Goal: Task Accomplishment & Management: Use online tool/utility

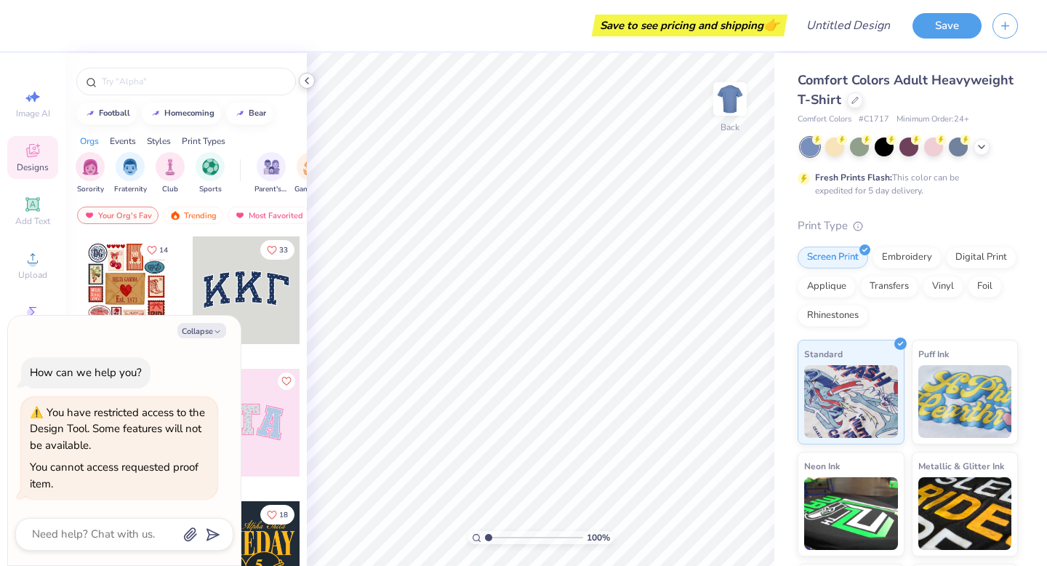
click at [306, 80] on polyline at bounding box center [306, 81] width 3 height 6
type textarea "x"
click at [198, 333] on button "Collapse" at bounding box center [201, 330] width 49 height 15
type textarea "x"
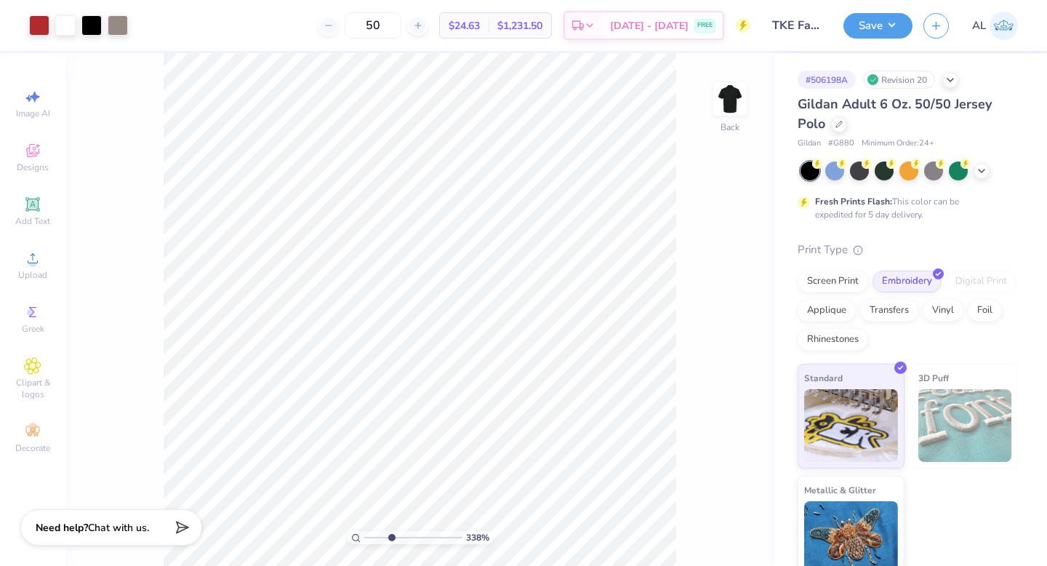
drag, startPoint x: 369, startPoint y: 536, endPoint x: 390, endPoint y: 533, distance: 21.3
click at [390, 534] on input "range" at bounding box center [413, 537] width 98 height 13
type input "3.38"
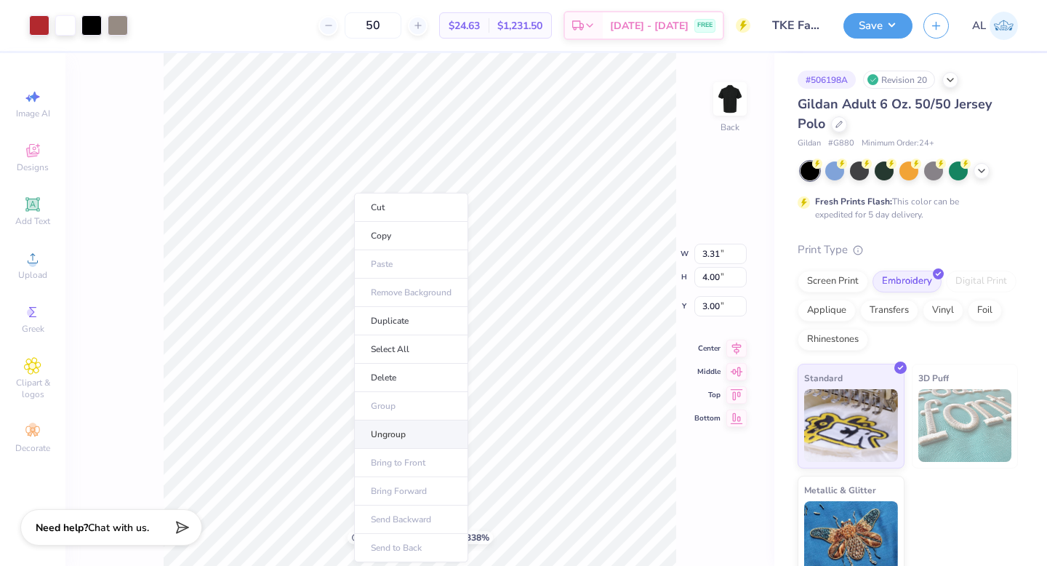
click at [393, 430] on li "Ungroup" at bounding box center [411, 434] width 114 height 28
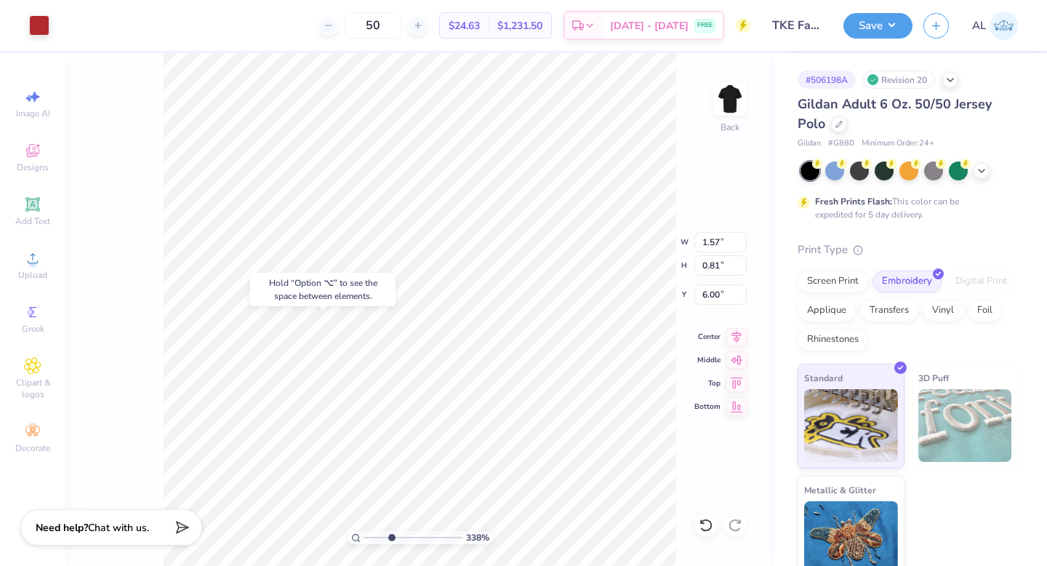
type input "6.00"
type input "0.05"
type input "6.49"
type input "6.39"
type input "0.91"
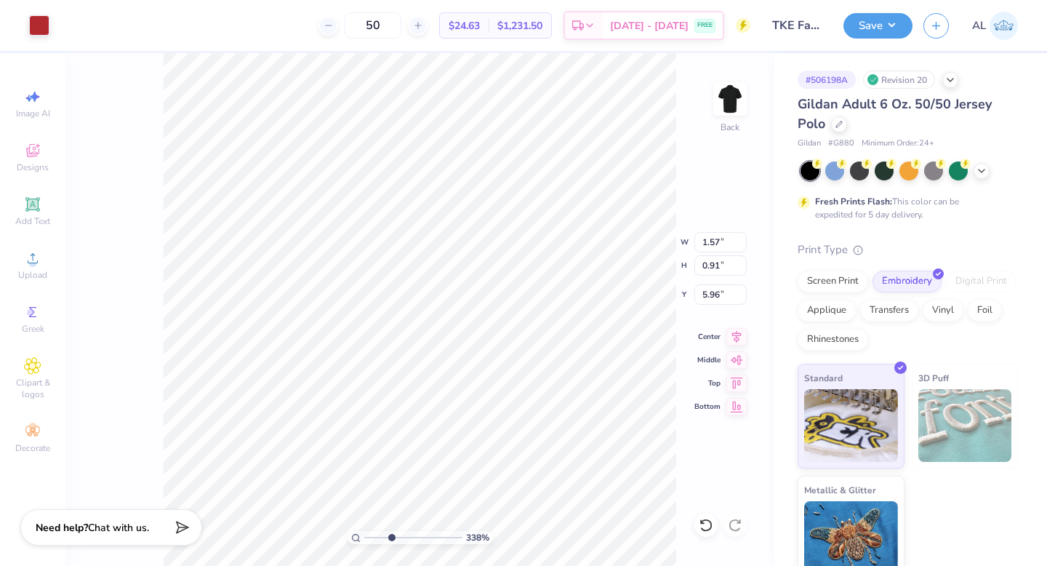
type input "6.00"
type input "0.51"
type input "0.56"
type input "6.26"
type input "6.19"
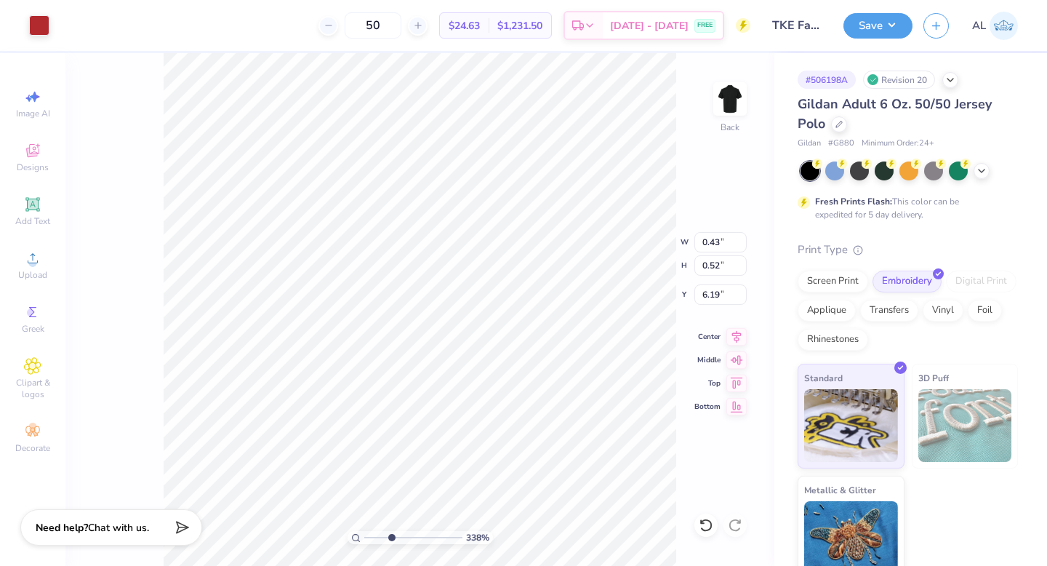
type input "0.39"
type input "0.50"
type input "6.49"
type input "6.10"
type input "0.51"
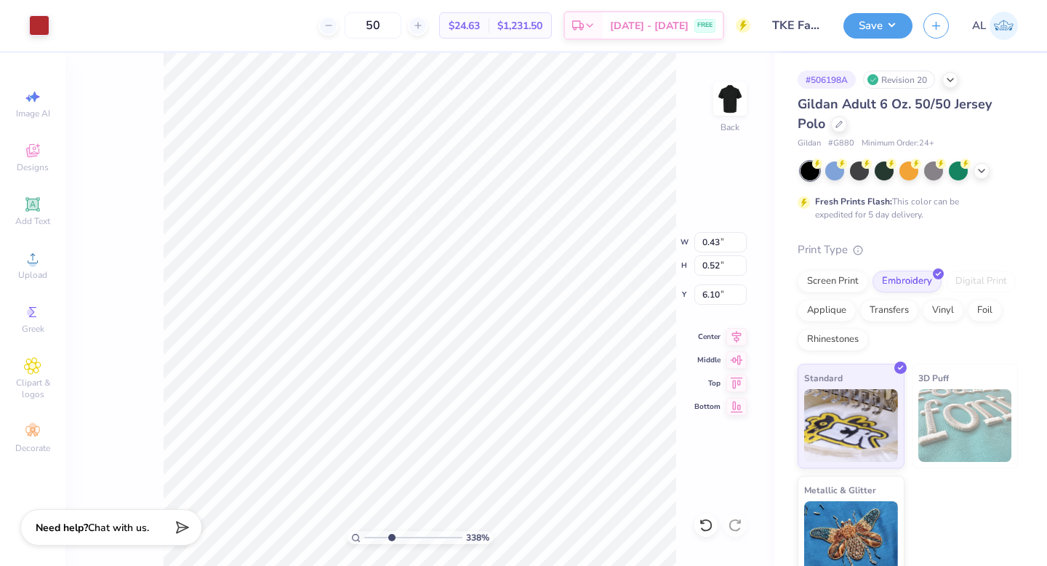
type input "0.56"
type input "6.32"
type input "0.39"
type input "0.50"
type input "6.49"
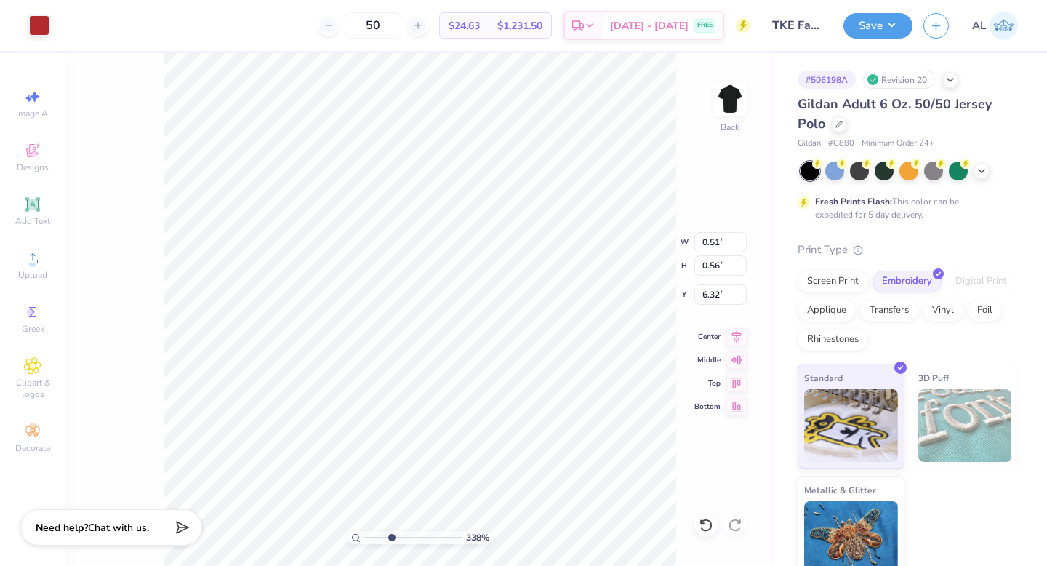
type input "0.43"
type input "0.52"
type input "6.10"
drag, startPoint x: 389, startPoint y: 536, endPoint x: 428, endPoint y: 531, distance: 39.7
type input "7.19"
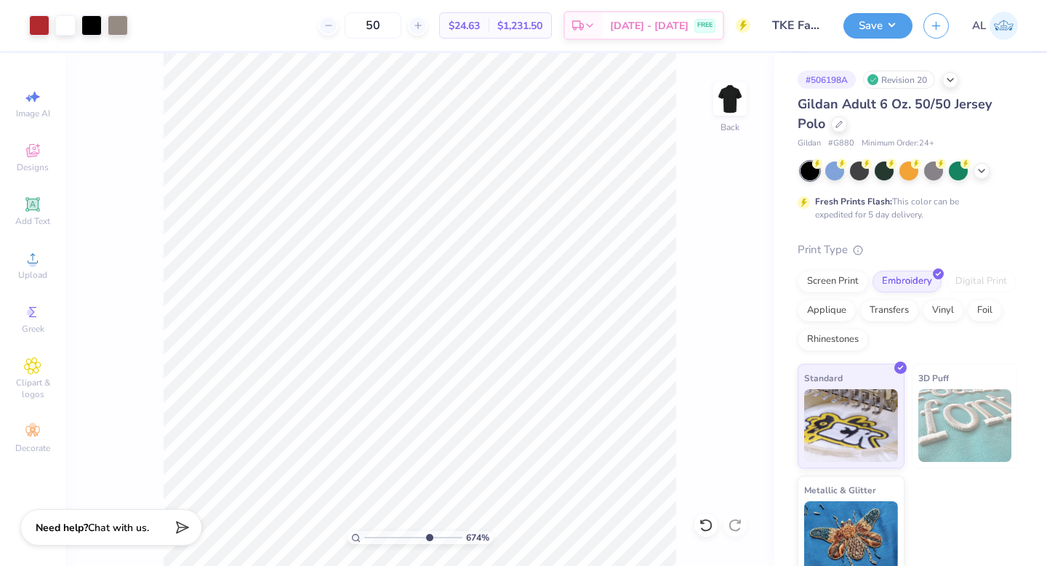
click at [427, 531] on input "range" at bounding box center [413, 537] width 98 height 13
type input "6.12"
drag, startPoint x: 430, startPoint y: 535, endPoint x: 401, endPoint y: 512, distance: 37.2
type input "4.41"
click at [401, 531] on input "range" at bounding box center [413, 537] width 98 height 13
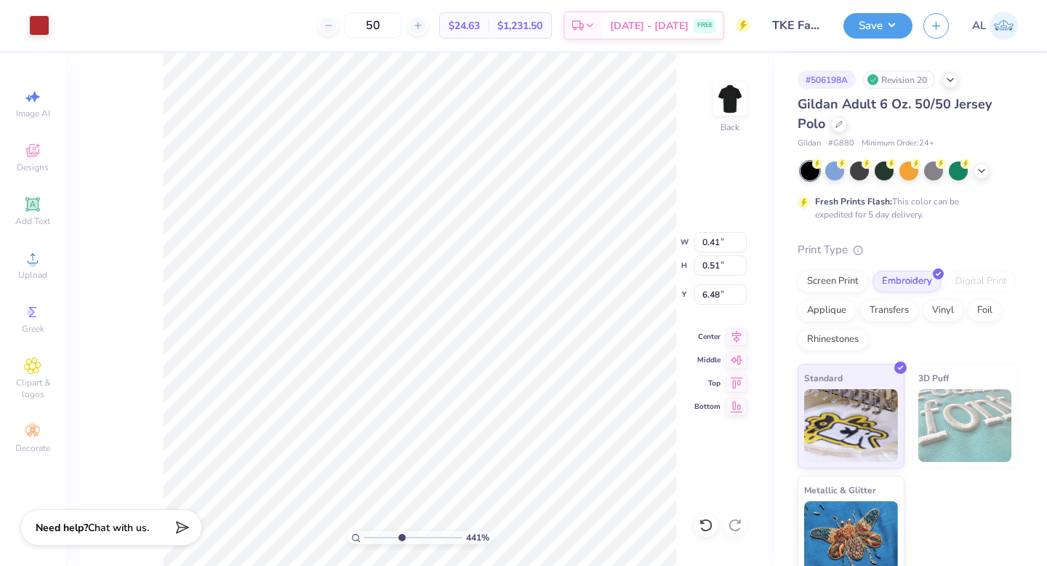
type input "0.41"
type input "0.51"
type input "6.48"
type input "0.51"
type input "0.56"
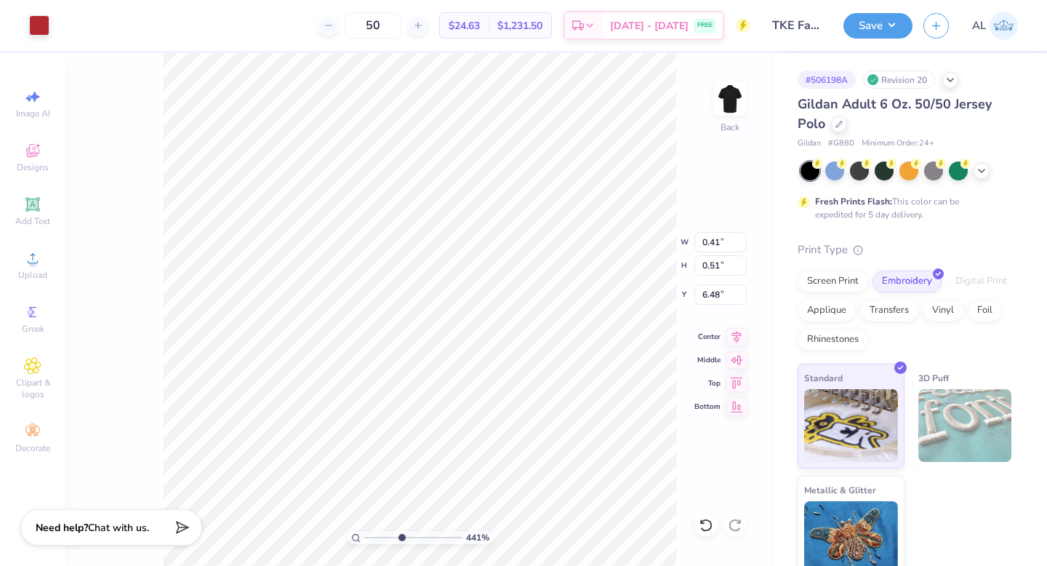
type input "6.32"
type input "0.52"
type input "0.57"
type input "0.43"
type input "0.52"
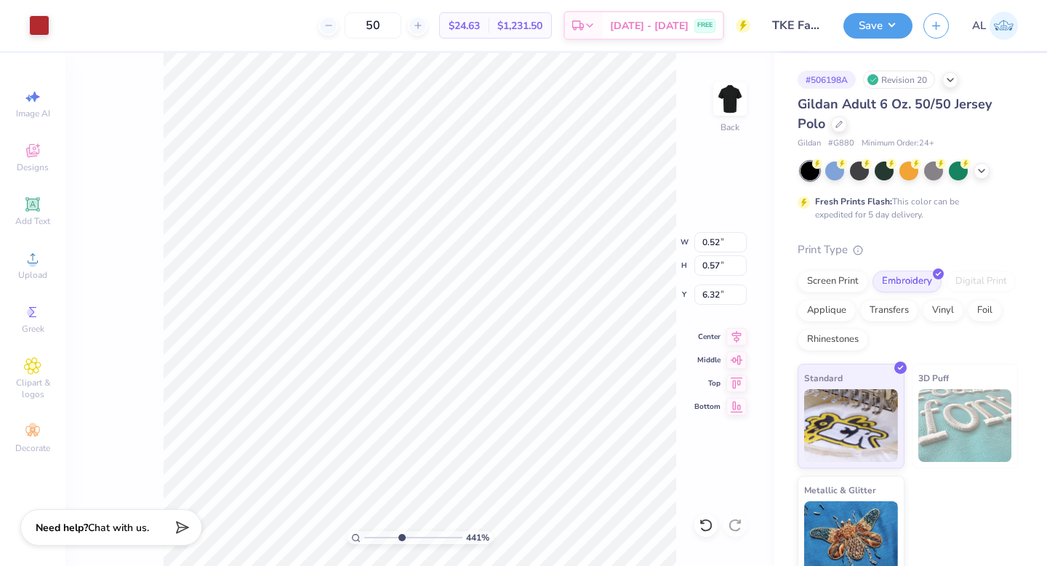
type input "6.12"
type input "0.45"
type input "6.11"
type input "6.03"
type input "0.52"
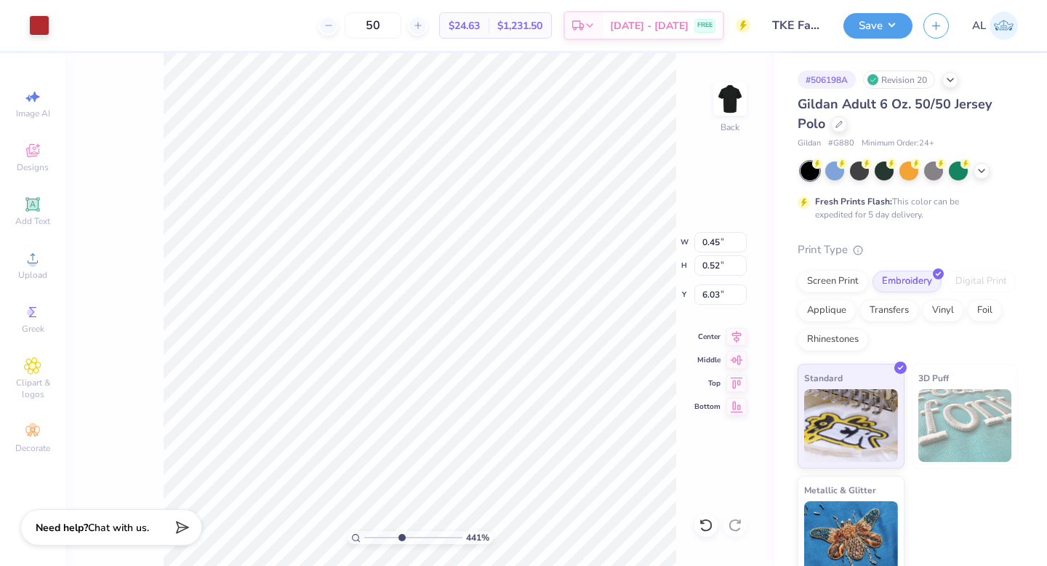
type input "0.57"
type input "6.23"
type input "6.42"
type input "6.00"
type input "6.40"
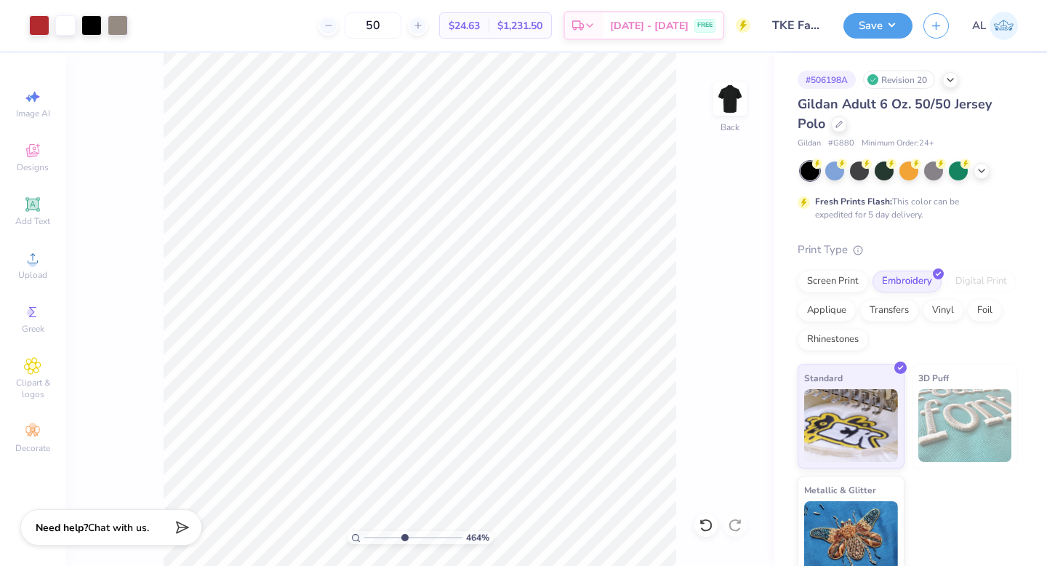
drag, startPoint x: 400, startPoint y: 536, endPoint x: 403, endPoint y: 523, distance: 13.4
click at [403, 531] on input "range" at bounding box center [413, 537] width 98 height 13
drag, startPoint x: 406, startPoint y: 539, endPoint x: 323, endPoint y: 541, distance: 82.1
type input "1"
click at [364, 541] on input "range" at bounding box center [413, 537] width 98 height 13
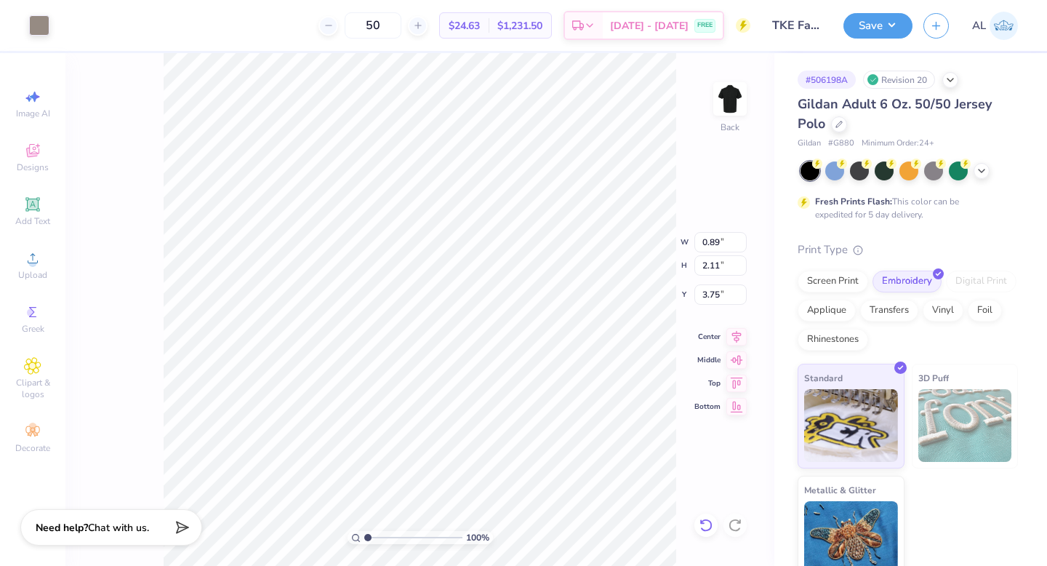
click at [706, 523] on icon at bounding box center [706, 525] width 15 height 15
type input "3.77"
drag, startPoint x: 366, startPoint y: 538, endPoint x: 378, endPoint y: 525, distance: 18.0
click at [378, 531] on input "range" at bounding box center [413, 537] width 98 height 13
click at [701, 529] on icon at bounding box center [706, 525] width 15 height 15
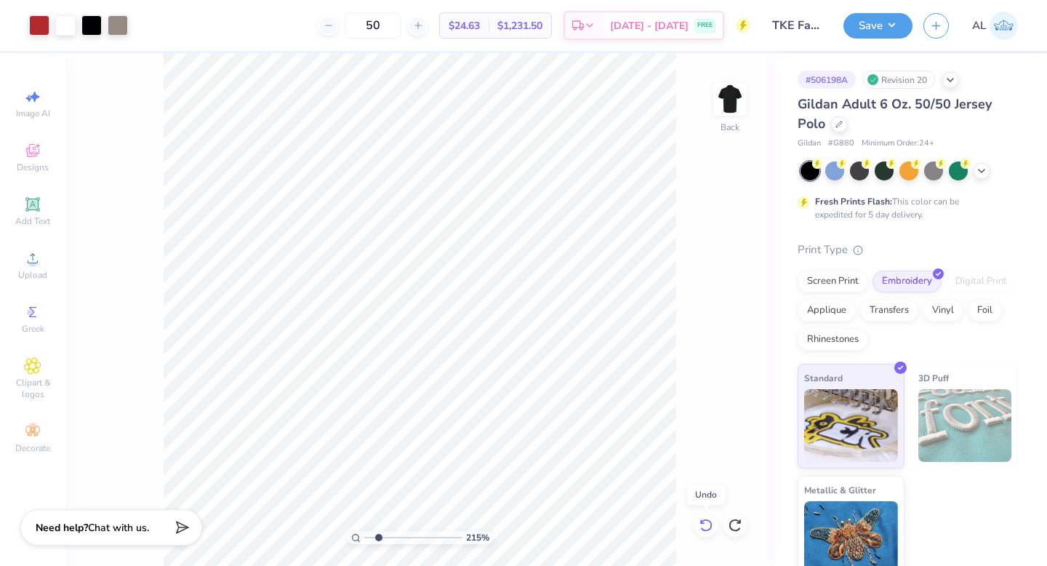
click at [701, 529] on icon at bounding box center [706, 525] width 15 height 15
drag, startPoint x: 378, startPoint y: 536, endPoint x: 401, endPoint y: 510, distance: 34.5
type input "4.43"
click at [401, 531] on input "range" at bounding box center [413, 537] width 98 height 13
type input "6.10"
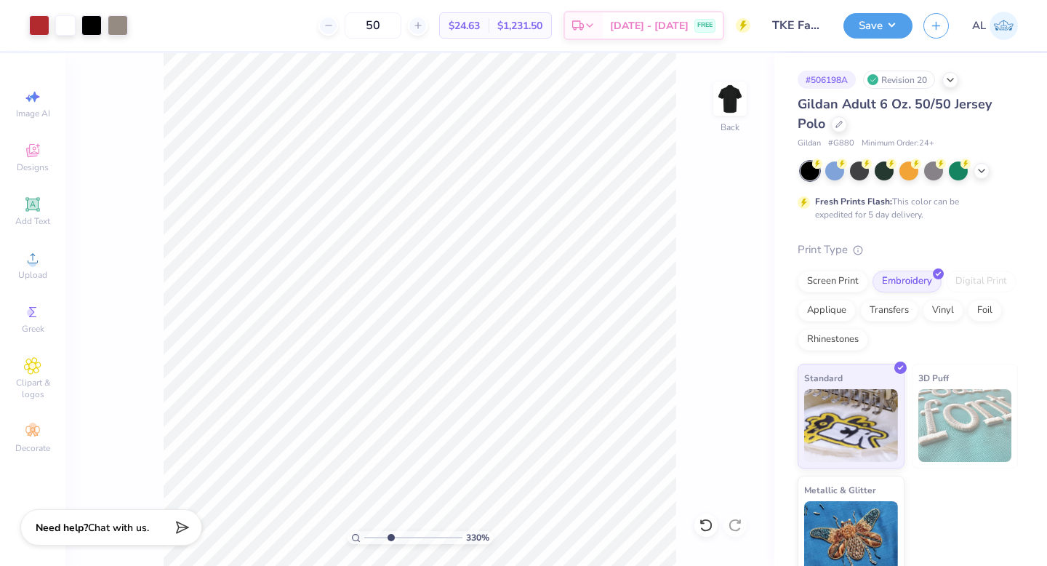
drag, startPoint x: 401, startPoint y: 536, endPoint x: 390, endPoint y: 529, distance: 13.1
click at [390, 531] on input "range" at bounding box center [413, 537] width 98 height 13
drag, startPoint x: 390, startPoint y: 535, endPoint x: 353, endPoint y: 533, distance: 37.9
type input "1"
click at [364, 533] on input "range" at bounding box center [413, 537] width 98 height 13
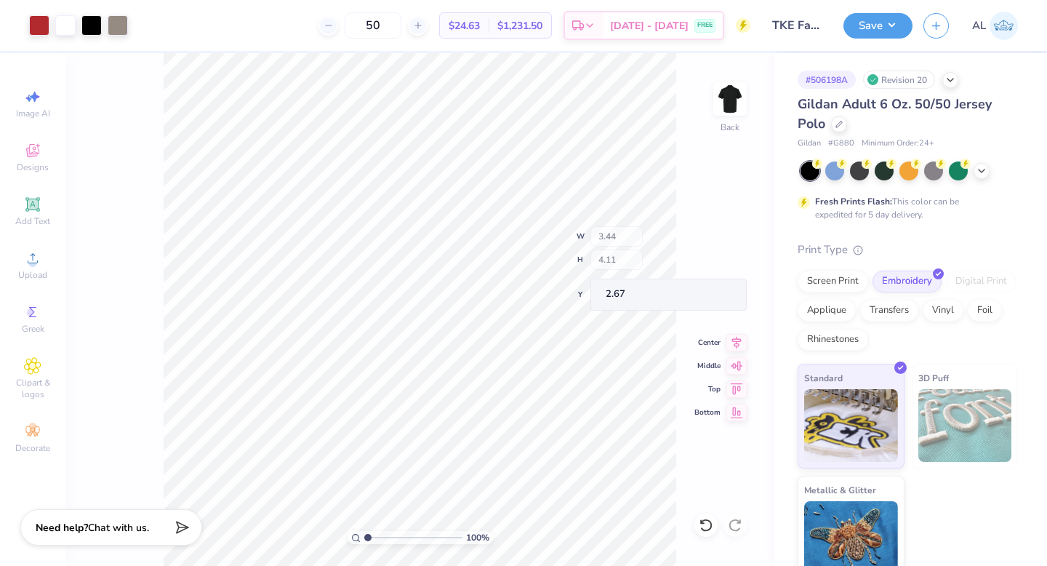
type input "2.67"
click at [873, 15] on button "Save" at bounding box center [877, 23] width 69 height 25
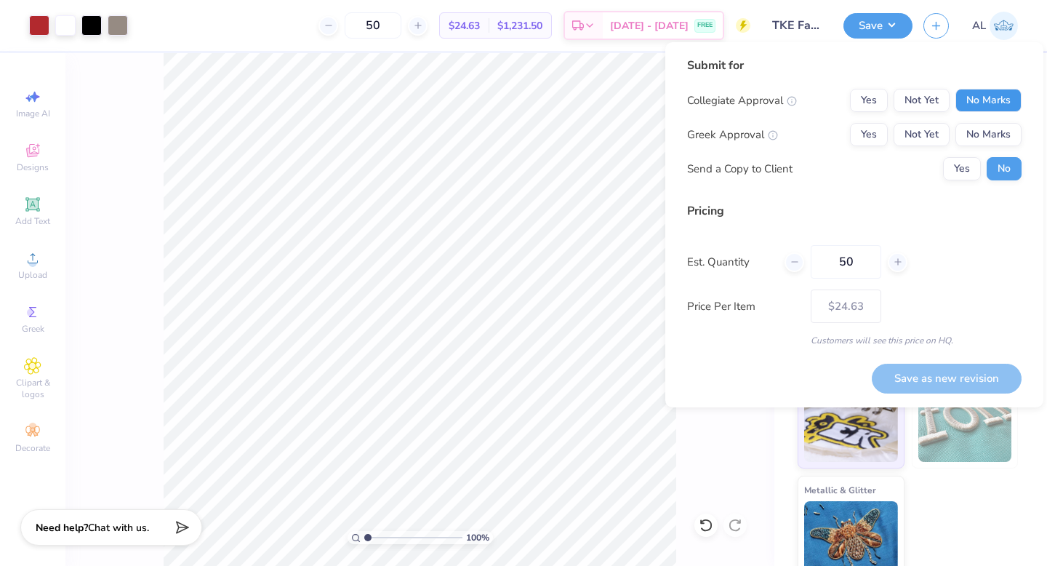
click at [981, 94] on button "No Marks" at bounding box center [988, 100] width 66 height 23
click at [878, 132] on button "Yes" at bounding box center [869, 134] width 38 height 23
click at [941, 370] on button "Save as new revision" at bounding box center [947, 378] width 150 height 30
type input "$24.63"
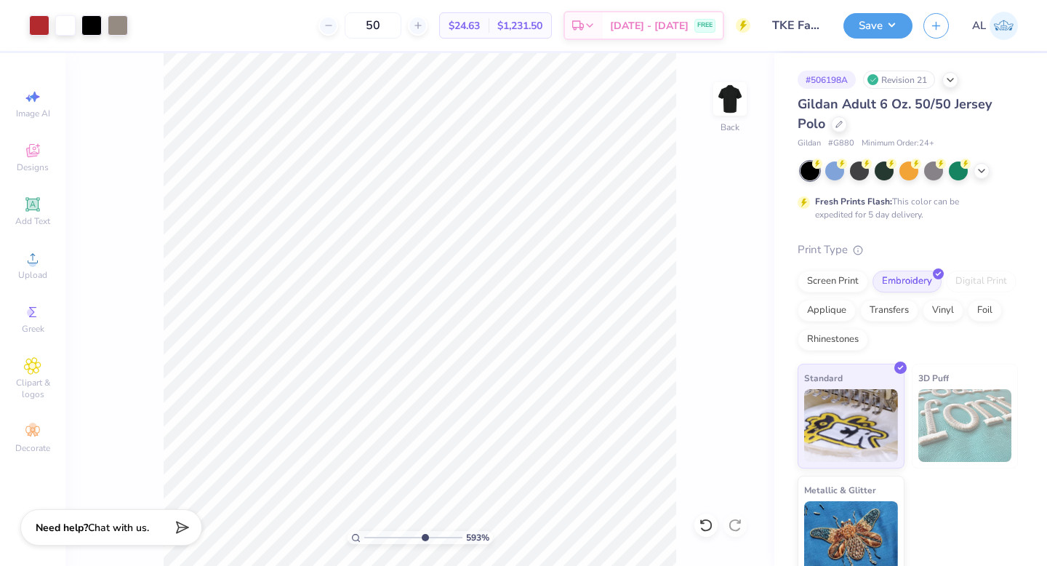
drag, startPoint x: 369, startPoint y: 537, endPoint x: 423, endPoint y: 519, distance: 56.8
type input "6.7"
click at [423, 531] on input "range" at bounding box center [413, 537] width 98 height 13
type input "6.22"
type input "6.01"
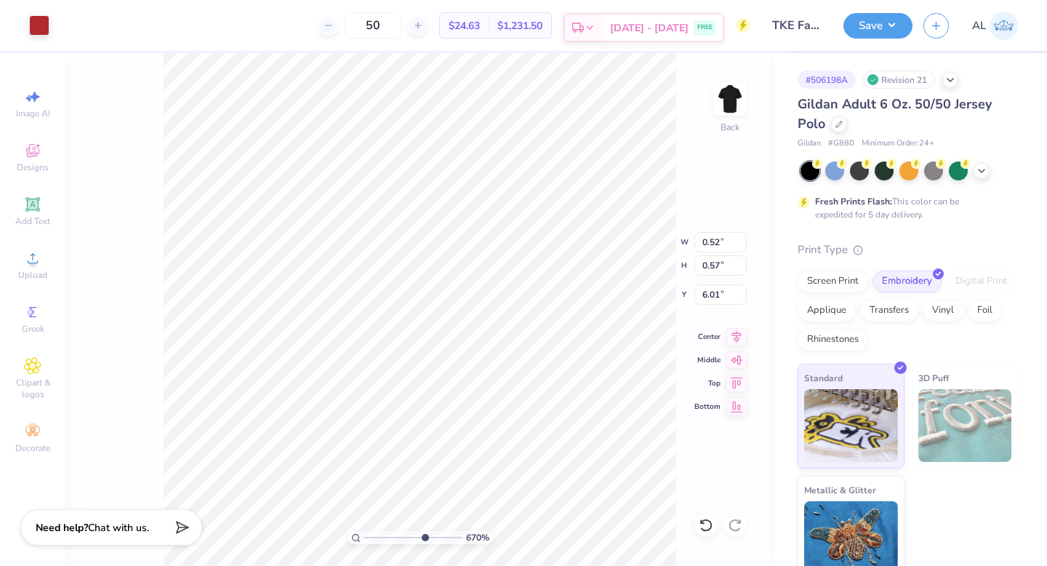
type input "0.45"
type input "0.52"
type input "5.83"
drag, startPoint x: 424, startPoint y: 539, endPoint x: 367, endPoint y: 520, distance: 59.5
click at [367, 531] on input "range" at bounding box center [413, 537] width 98 height 13
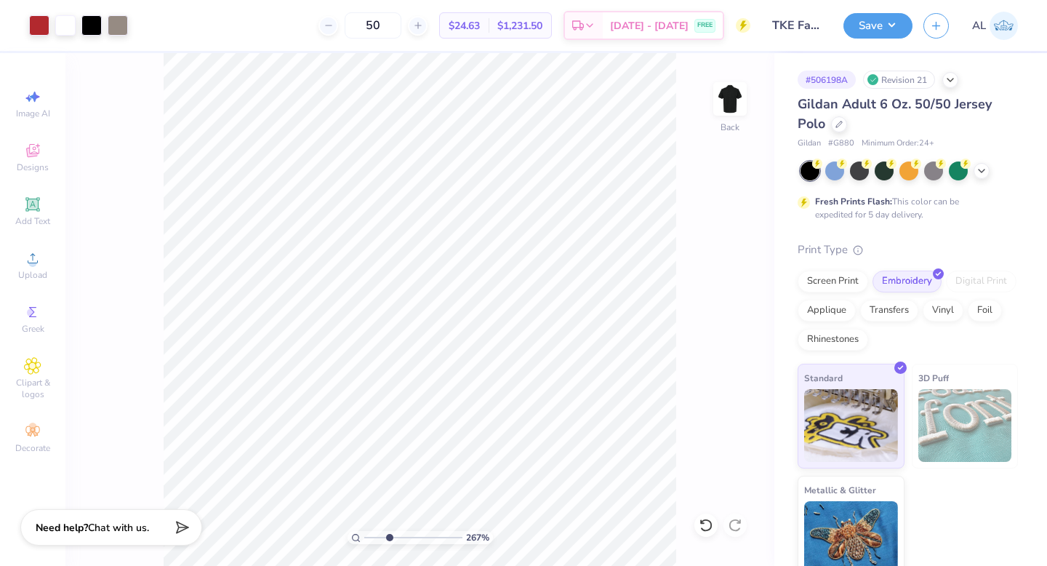
drag, startPoint x: 369, startPoint y: 536, endPoint x: 389, endPoint y: 528, distance: 21.6
click at [389, 531] on input "range" at bounding box center [413, 537] width 98 height 13
drag, startPoint x: 388, startPoint y: 535, endPoint x: 331, endPoint y: 532, distance: 57.5
click at [364, 532] on input "range" at bounding box center [413, 537] width 98 height 13
drag, startPoint x: 368, startPoint y: 535, endPoint x: 390, endPoint y: 534, distance: 22.6
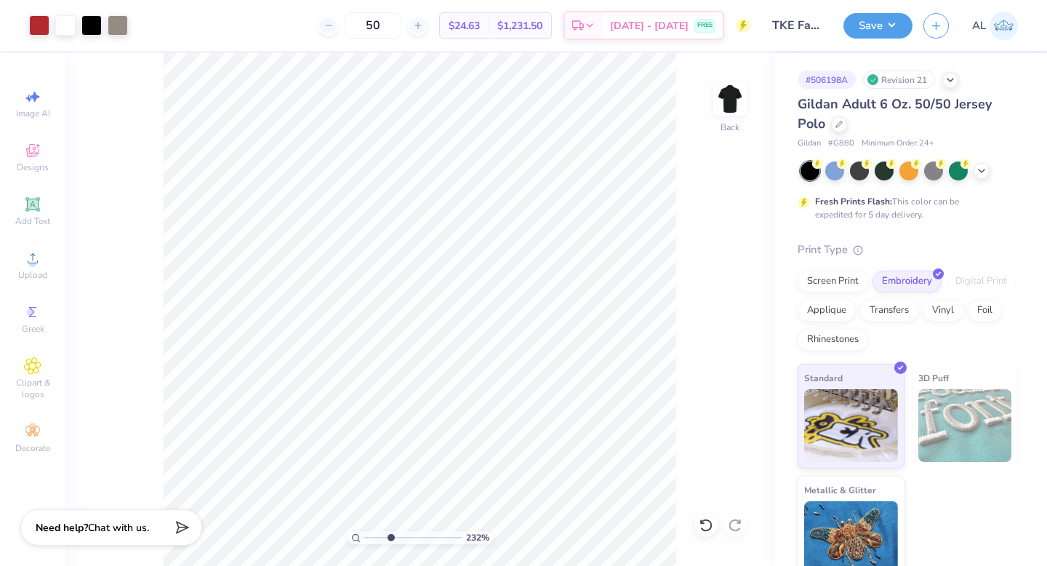
type input "3.35"
click at [390, 534] on input "range" at bounding box center [413, 537] width 98 height 13
type input "6.18"
drag, startPoint x: 387, startPoint y: 539, endPoint x: 417, endPoint y: 534, distance: 30.2
type input "6.15"
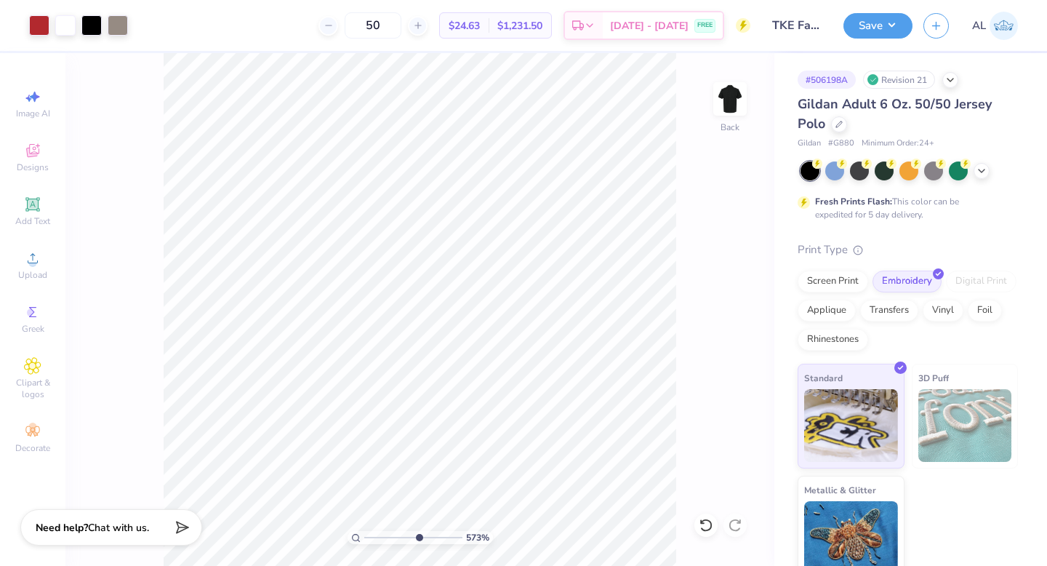
click at [417, 534] on input "range" at bounding box center [413, 537] width 98 height 13
type input "0.51"
type input "0.56"
type input "6.02"
type input "0.42"
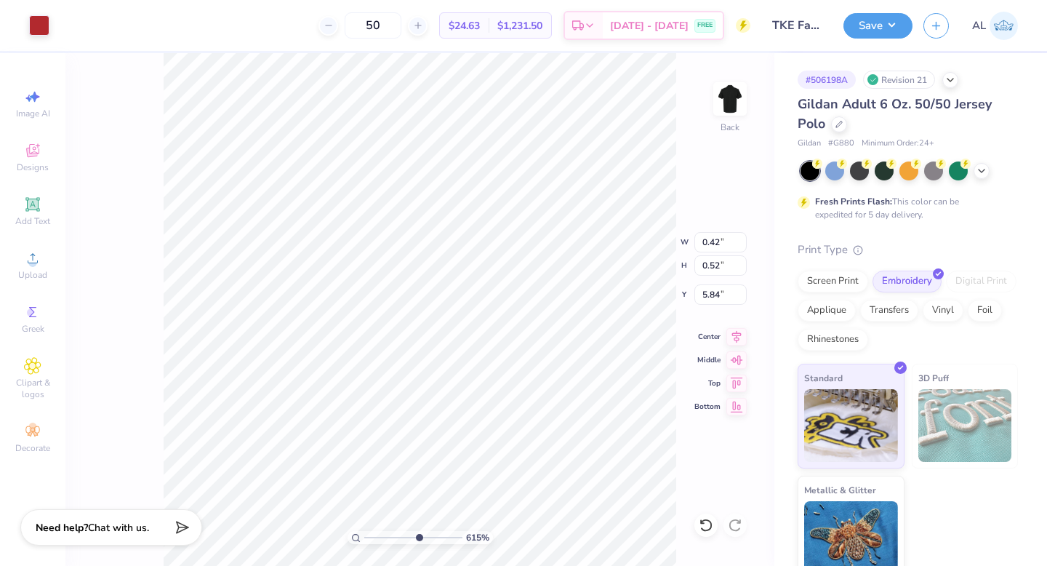
type input "5.86"
type input "0.51"
type input "0.56"
type input "6.01"
drag, startPoint x: 417, startPoint y: 537, endPoint x: 377, endPoint y: 526, distance: 42.3
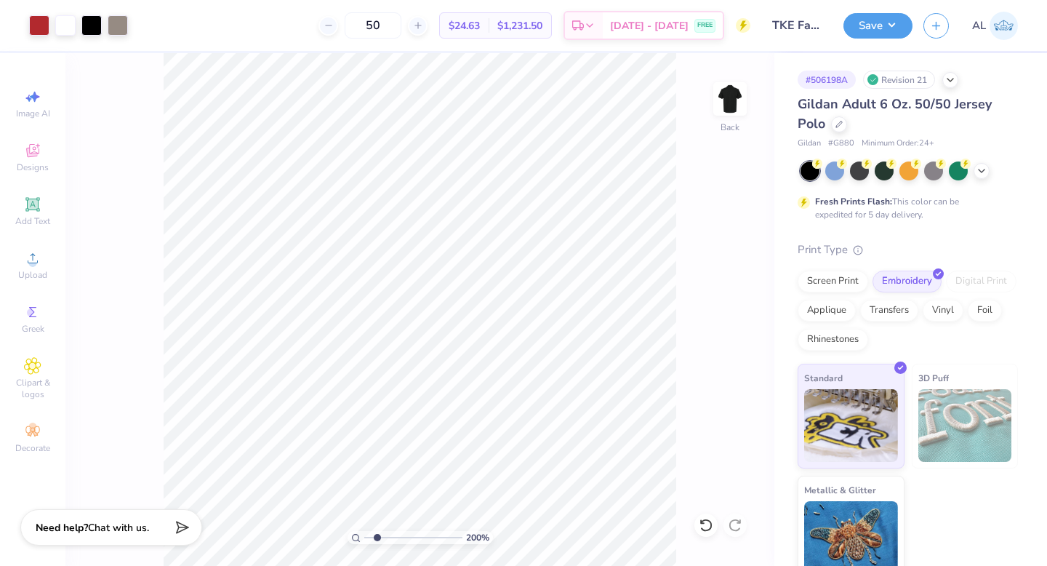
click at [377, 531] on input "range" at bounding box center [413, 537] width 98 height 13
click at [343, 534] on div "100 %" at bounding box center [420, 309] width 512 height 512
drag, startPoint x: 366, startPoint y: 537, endPoint x: 410, endPoint y: 526, distance: 45.0
type input "5.4"
click at [410, 531] on input "range" at bounding box center [413, 537] width 98 height 13
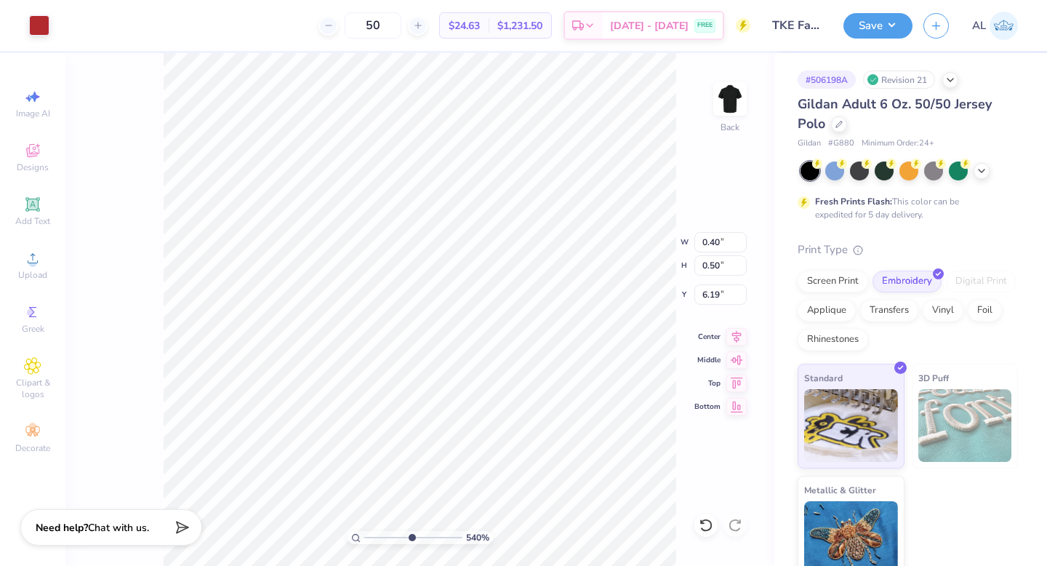
type input "0.40"
type input "0.50"
type input "6.19"
type input "6.18"
type input "0.38"
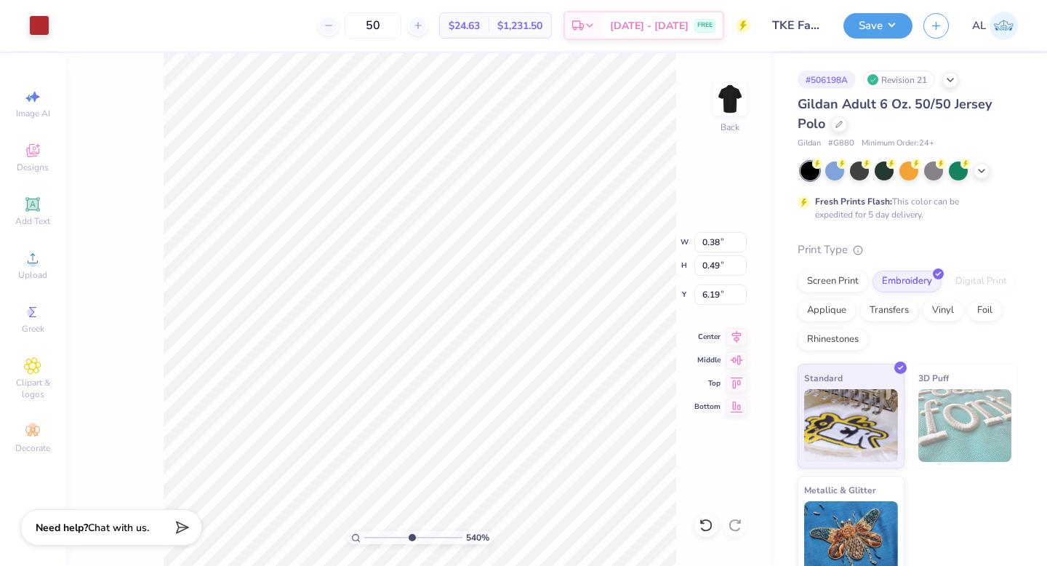
type input "0.49"
type input "6.19"
type input "0.40"
type input "0.50"
type input "0.42"
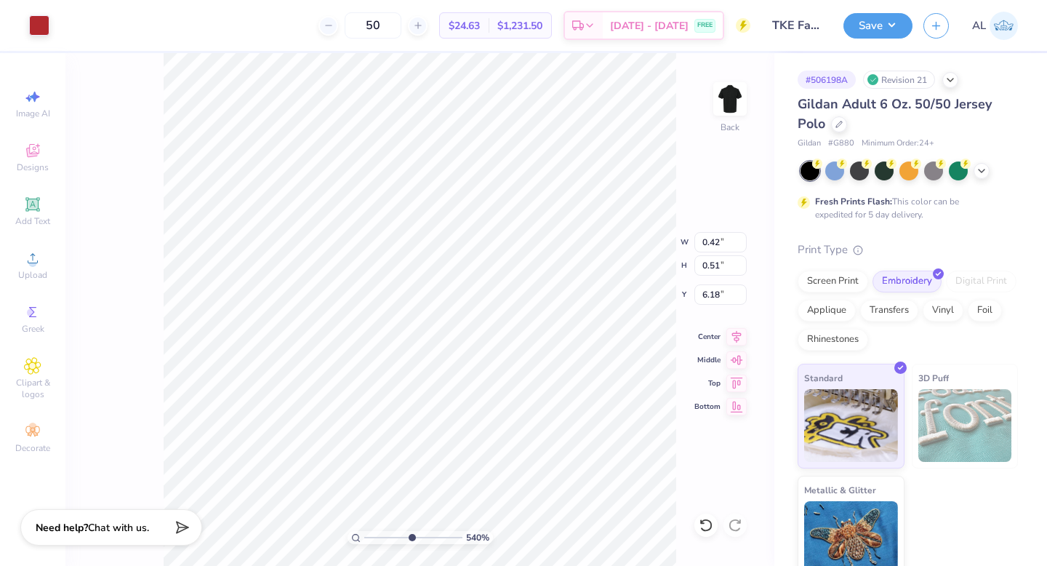
type input "0.51"
type input "6.18"
drag, startPoint x: 407, startPoint y: 535, endPoint x: 437, endPoint y: 532, distance: 29.9
type input "8.17"
click at [437, 532] on input "range" at bounding box center [413, 537] width 98 height 13
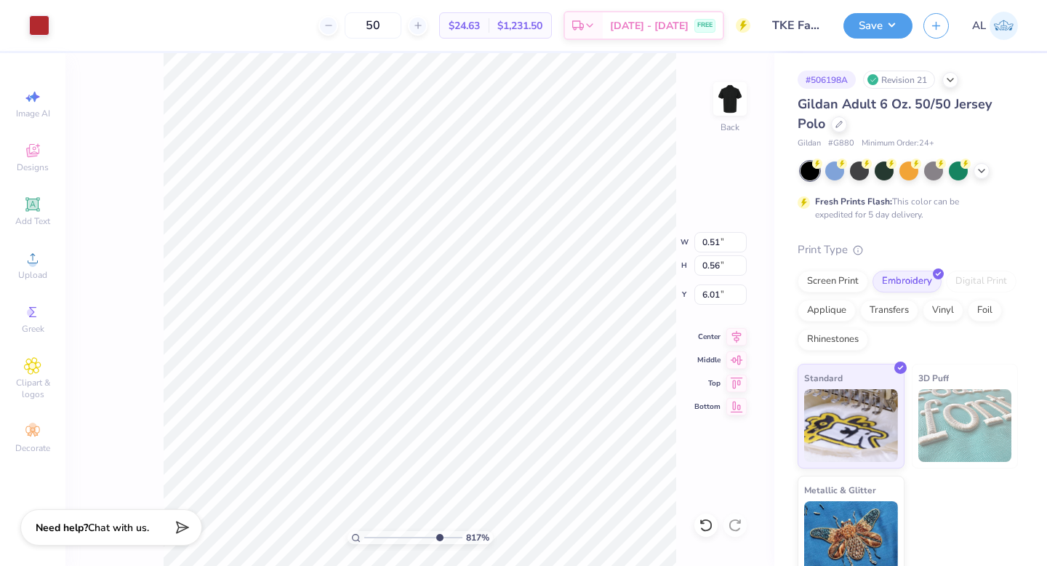
type input "0.51"
type input "0.56"
type input "6.01"
type input "0.42"
type input "0.52"
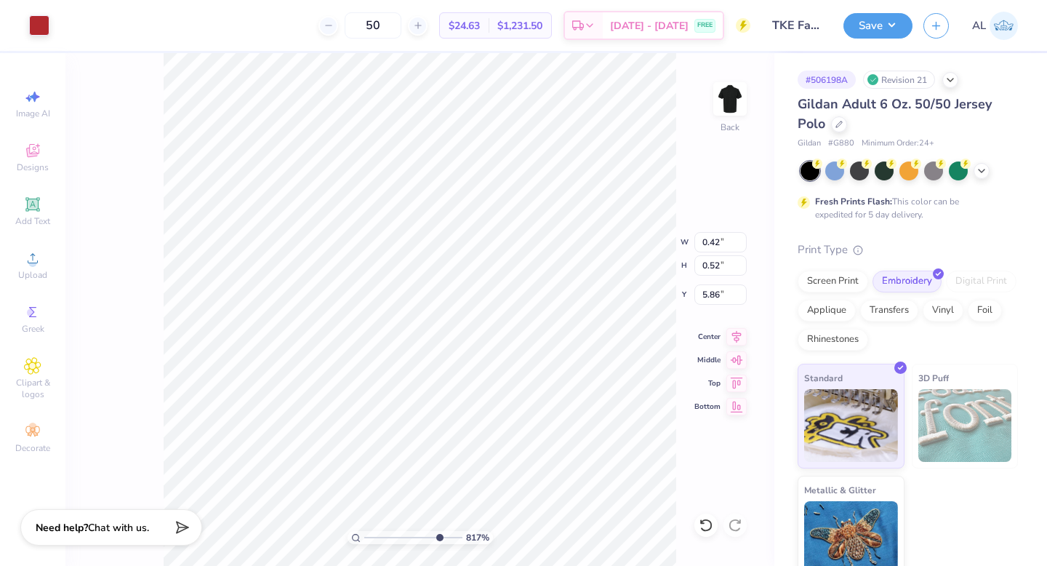
type input "5.83"
drag, startPoint x: 439, startPoint y: 536, endPoint x: 379, endPoint y: 508, distance: 65.7
click at [379, 531] on input "range" at bounding box center [413, 537] width 98 height 13
type input "4.34"
drag, startPoint x: 379, startPoint y: 539, endPoint x: 400, endPoint y: 535, distance: 20.7
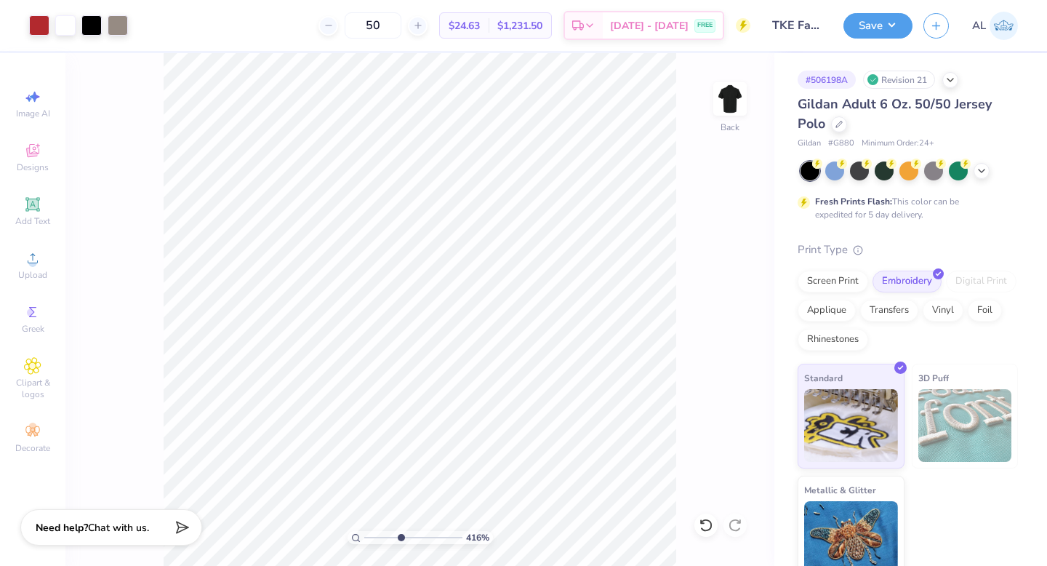
click at [400, 536] on input "range" at bounding box center [413, 537] width 98 height 13
type input "5.77"
type input "0.51"
type input "0.56"
type input "5.97"
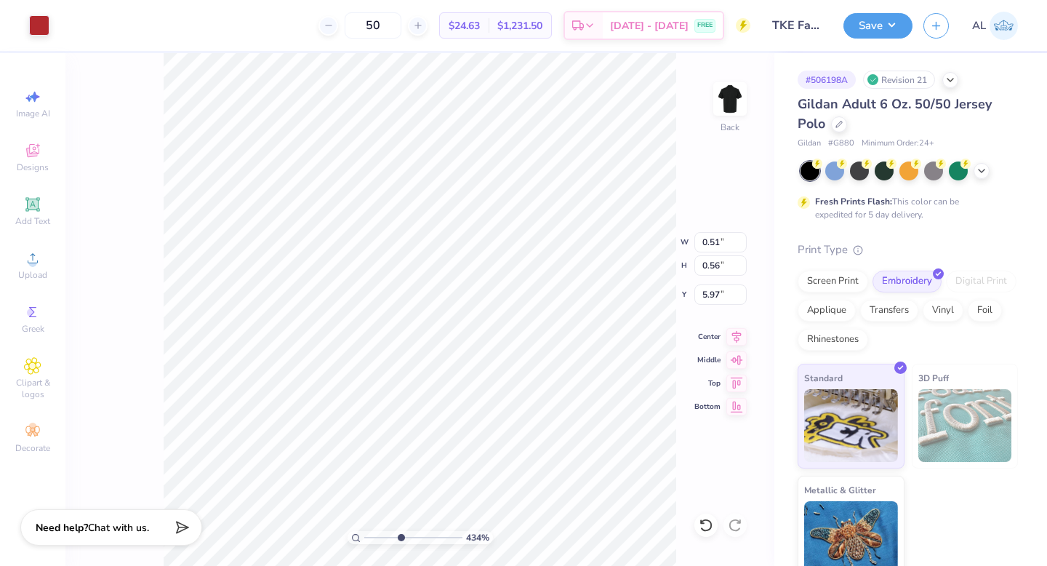
type input "0.51"
type input "0.56"
type input "6.01"
type input "0.42"
type input "0.52"
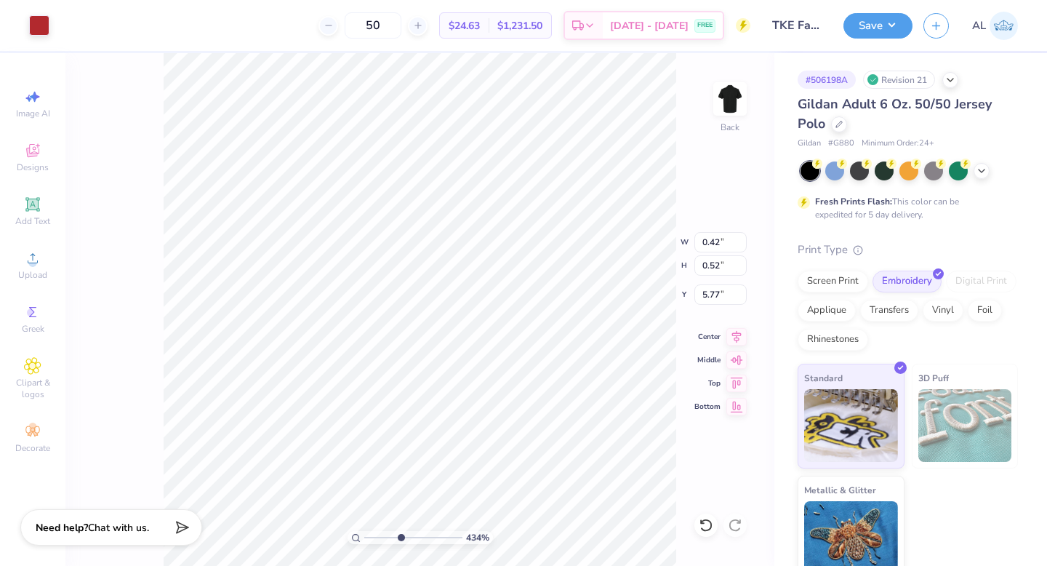
type input "5.86"
type input "2.29"
type input "3.27"
click at [703, 527] on icon at bounding box center [706, 525] width 15 height 15
type input "2.67"
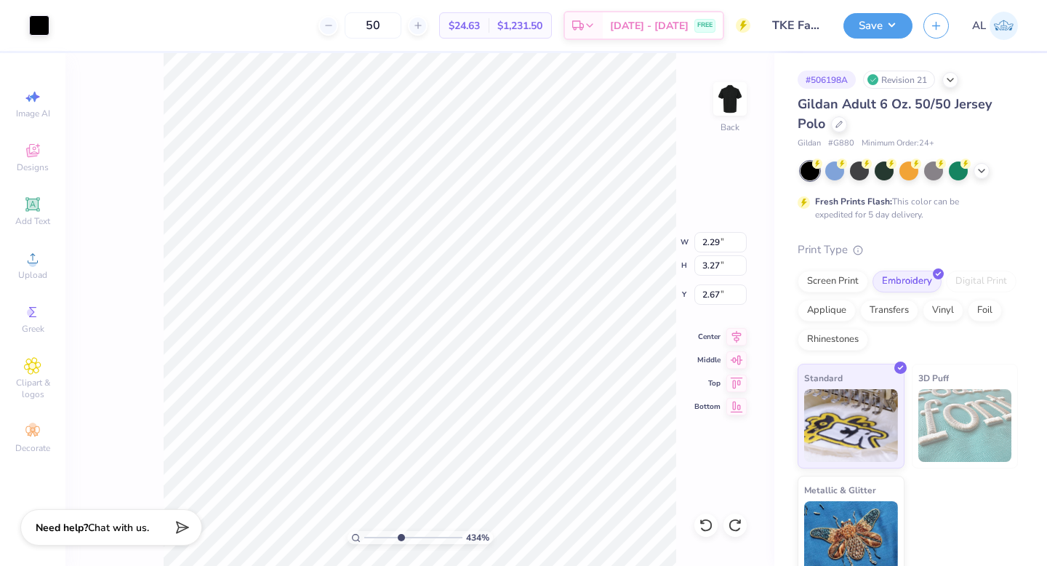
type input "0.42"
type input "0.51"
type input "6.18"
type input "0.40"
type input "0.50"
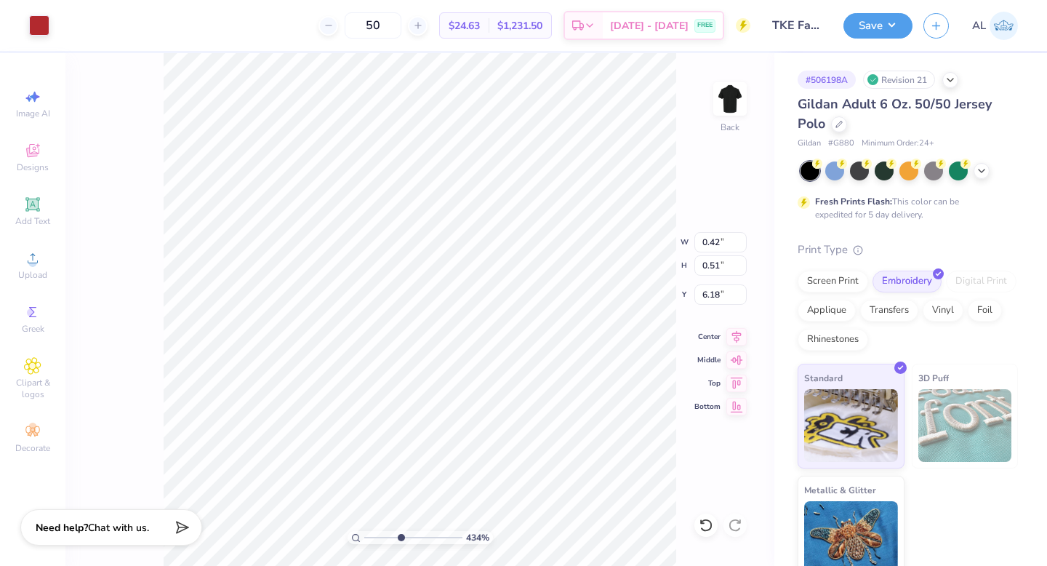
type input "6.19"
type input "0.51"
type input "0.56"
type input "6.01"
type input "0.53"
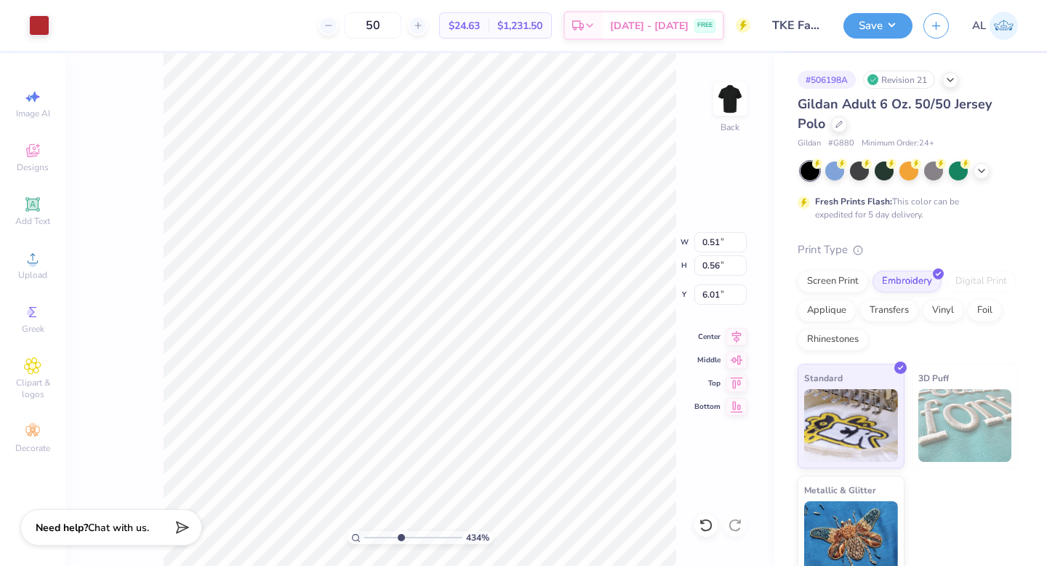
type input "0.58"
type input "0.42"
type input "0.52"
type input "5.86"
type input "0.44"
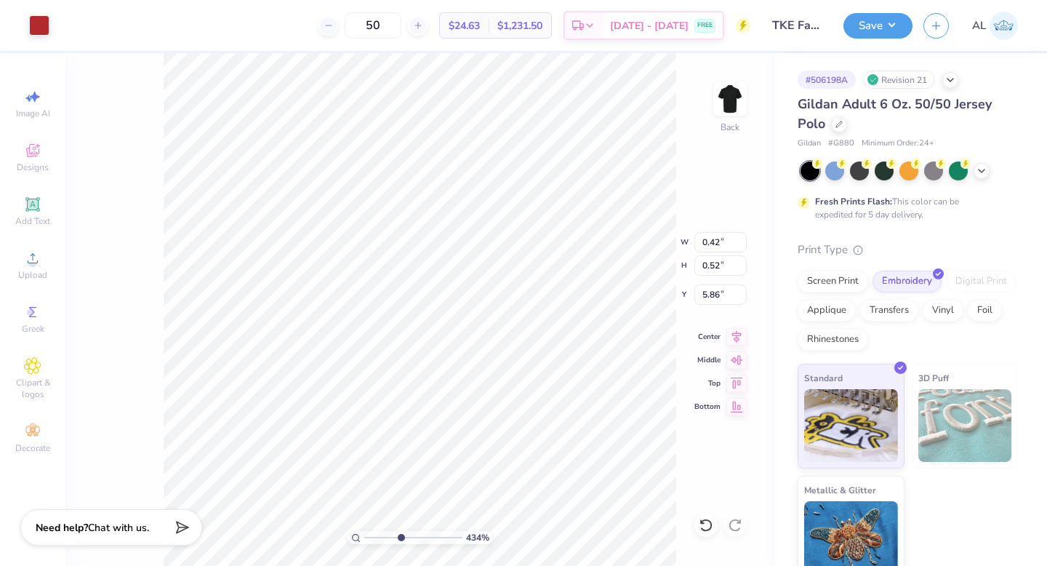
type input "5.85"
type input "5.77"
drag, startPoint x: 399, startPoint y: 536, endPoint x: 393, endPoint y: 532, distance: 7.5
click at [393, 532] on input "range" at bounding box center [413, 537] width 98 height 13
drag, startPoint x: 393, startPoint y: 538, endPoint x: 382, endPoint y: 532, distance: 12.4
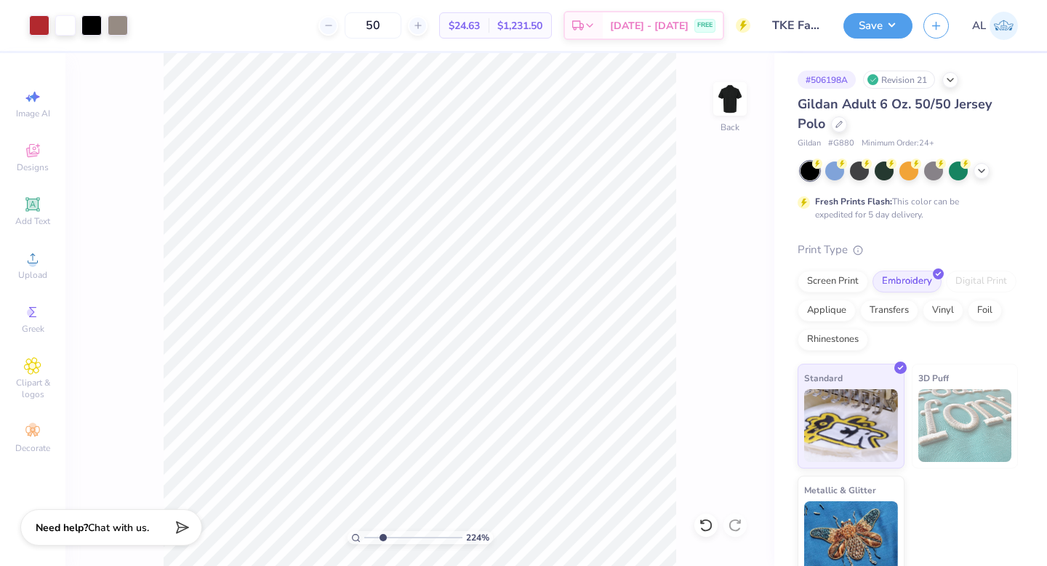
click at [382, 532] on input "range" at bounding box center [413, 537] width 98 height 13
drag, startPoint x: 382, startPoint y: 538, endPoint x: 331, endPoint y: 536, distance: 50.2
type input "1"
click at [364, 536] on input "range" at bounding box center [413, 537] width 98 height 13
click at [884, 13] on button "Save" at bounding box center [877, 23] width 69 height 25
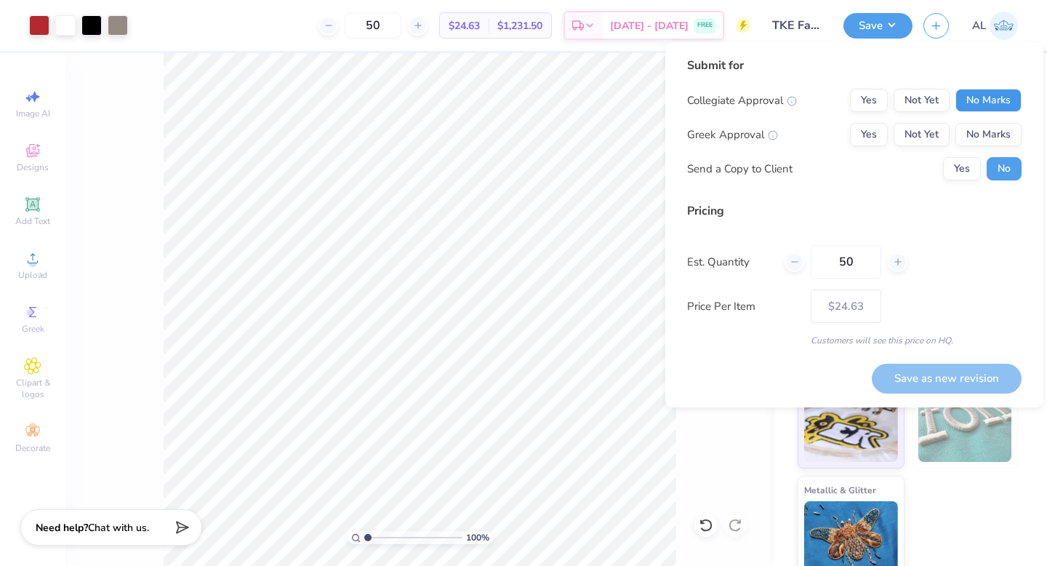
click at [968, 89] on button "No Marks" at bounding box center [988, 100] width 66 height 23
click at [864, 136] on button "Yes" at bounding box center [869, 134] width 38 height 23
click at [925, 376] on button "Save as new revision" at bounding box center [947, 378] width 150 height 30
type input "$24.63"
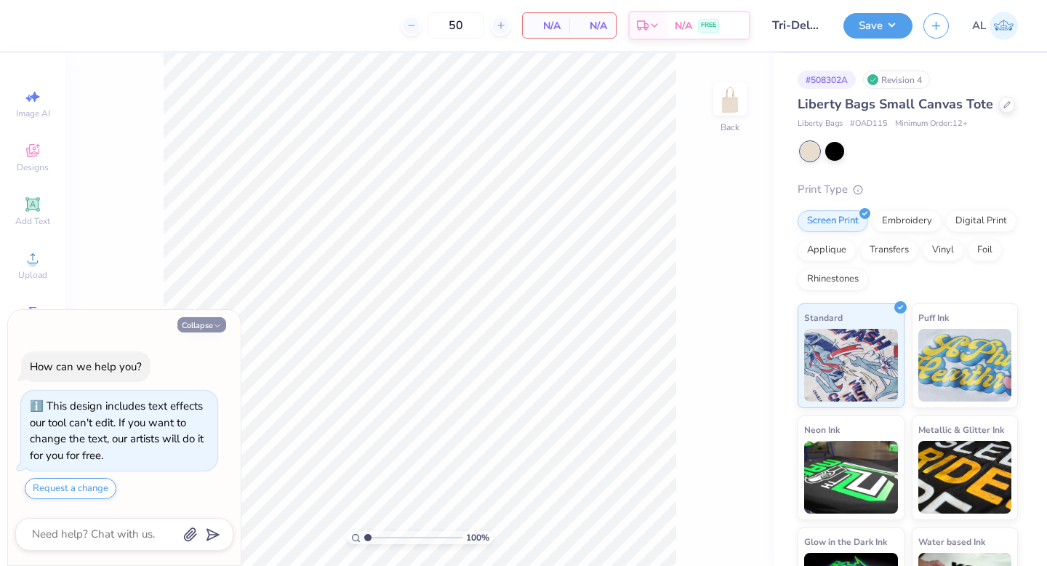
click at [204, 323] on button "Collapse" at bounding box center [201, 324] width 49 height 15
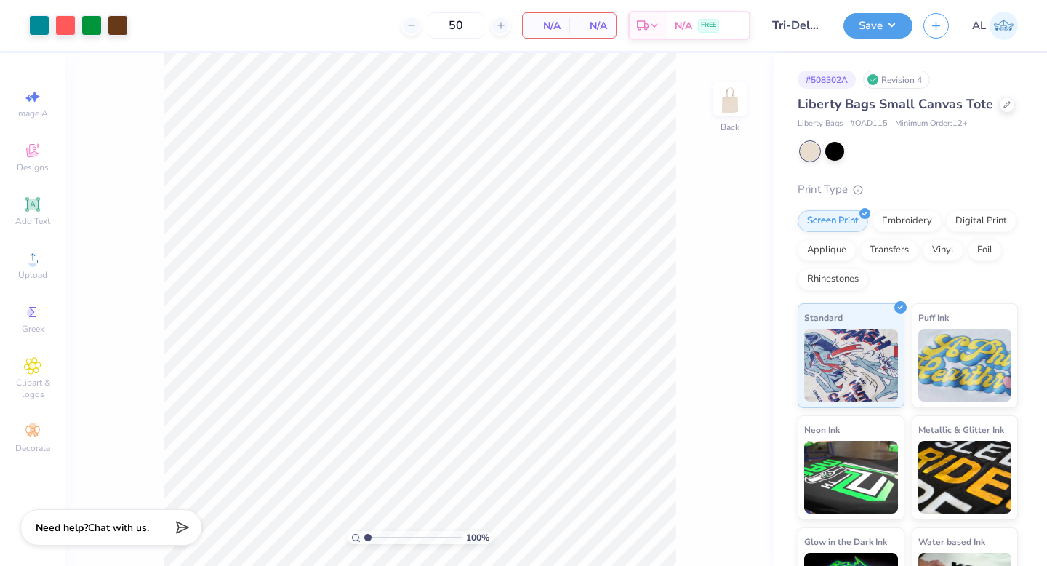
type textarea "x"
click at [999, 111] on div at bounding box center [1007, 103] width 16 height 16
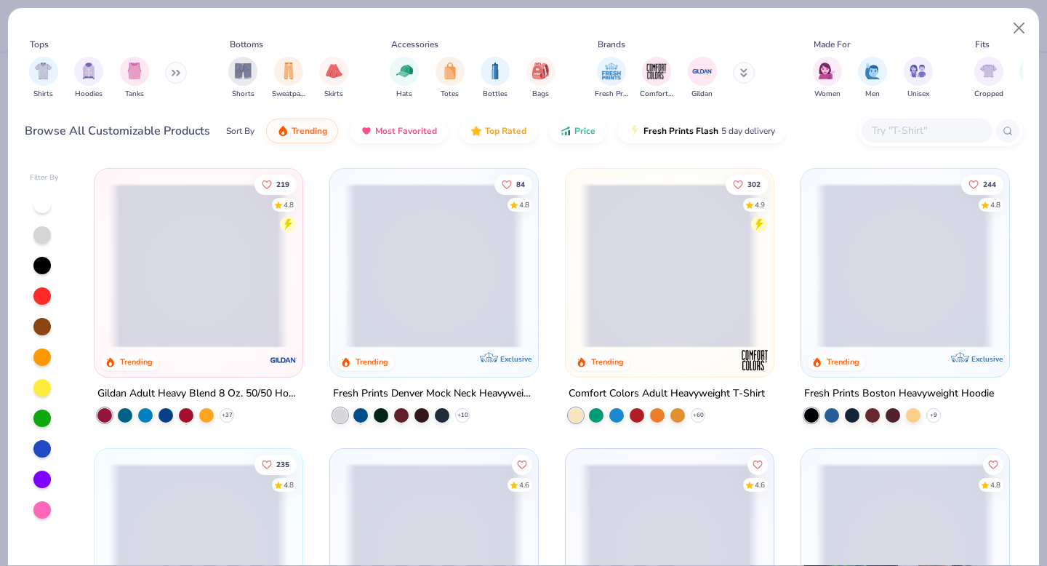
click at [905, 135] on input "text" at bounding box center [926, 130] width 112 height 17
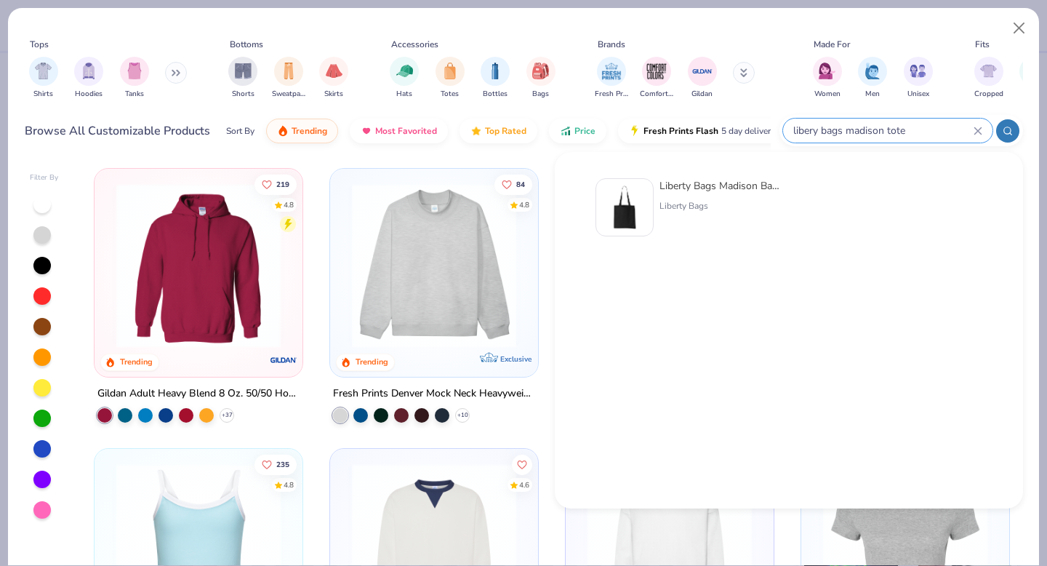
type input "libery bags madison tote"
click at [734, 197] on div "Liberty Bags Madison Basic Tote Liberty Bags" at bounding box center [720, 207] width 122 height 58
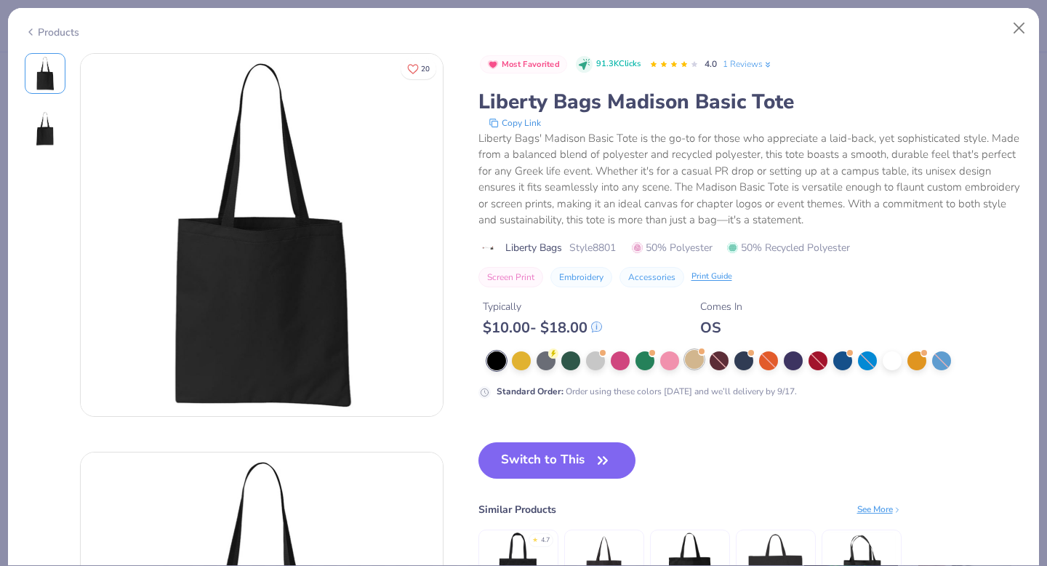
click at [693, 362] on div at bounding box center [694, 359] width 19 height 19
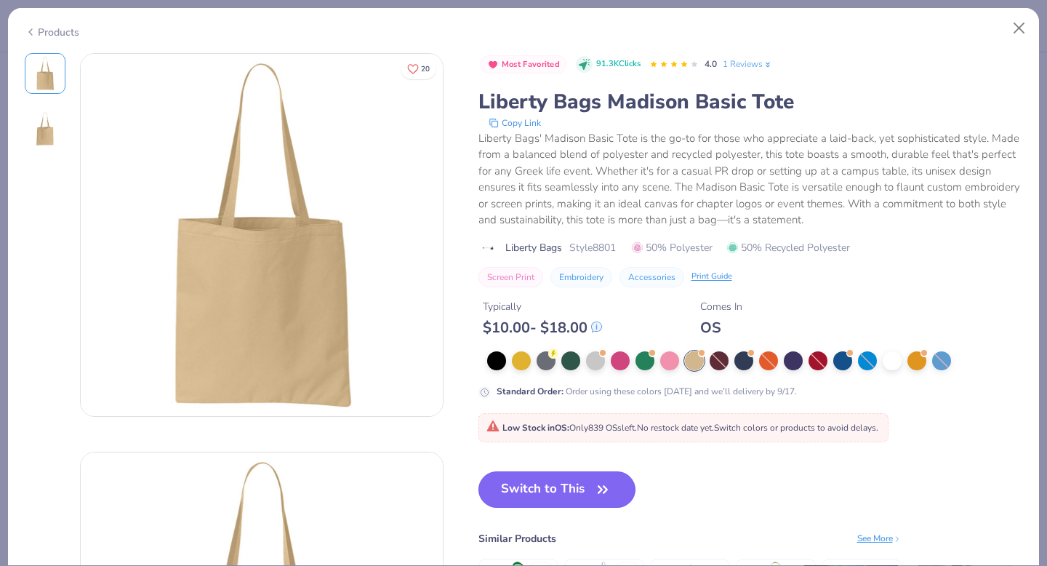
click at [563, 486] on button "Switch to This" at bounding box center [557, 489] width 158 height 36
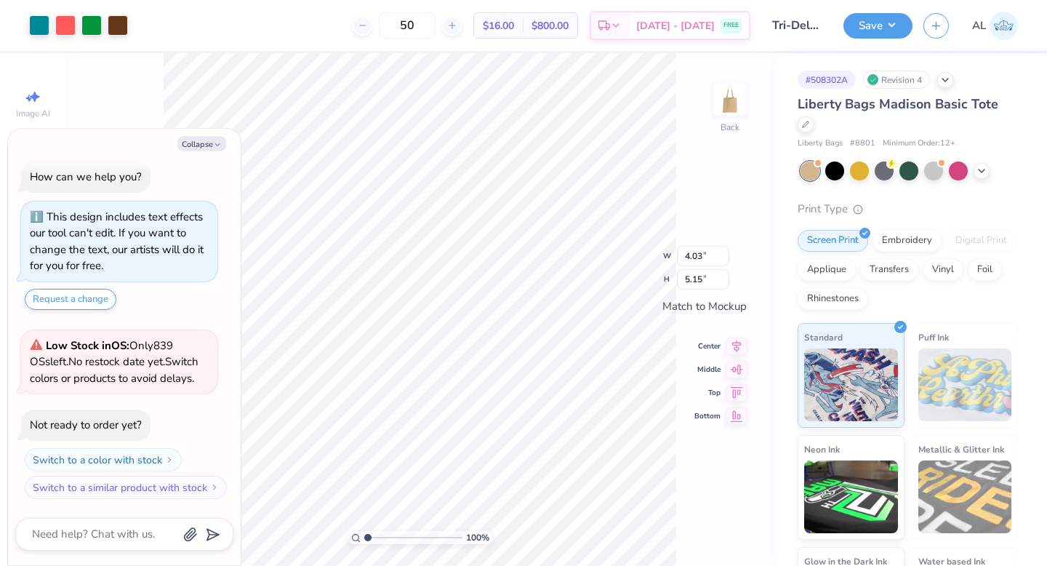
type textarea "x"
type input "6.13"
type input "7.85"
type textarea "x"
type input "8.48"
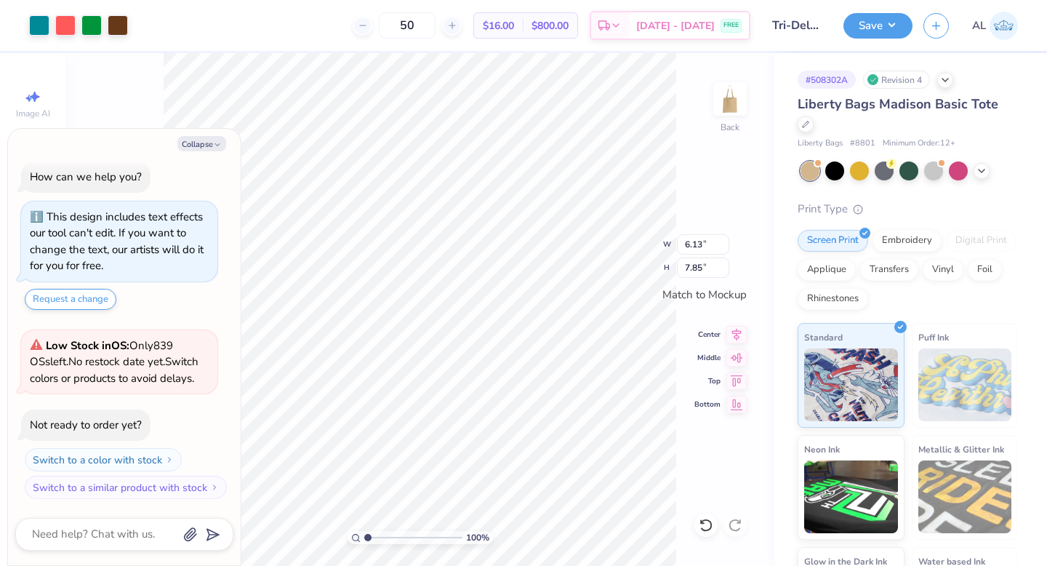
type input "10.85"
click at [204, 143] on button "Collapse" at bounding box center [201, 143] width 49 height 15
type textarea "x"
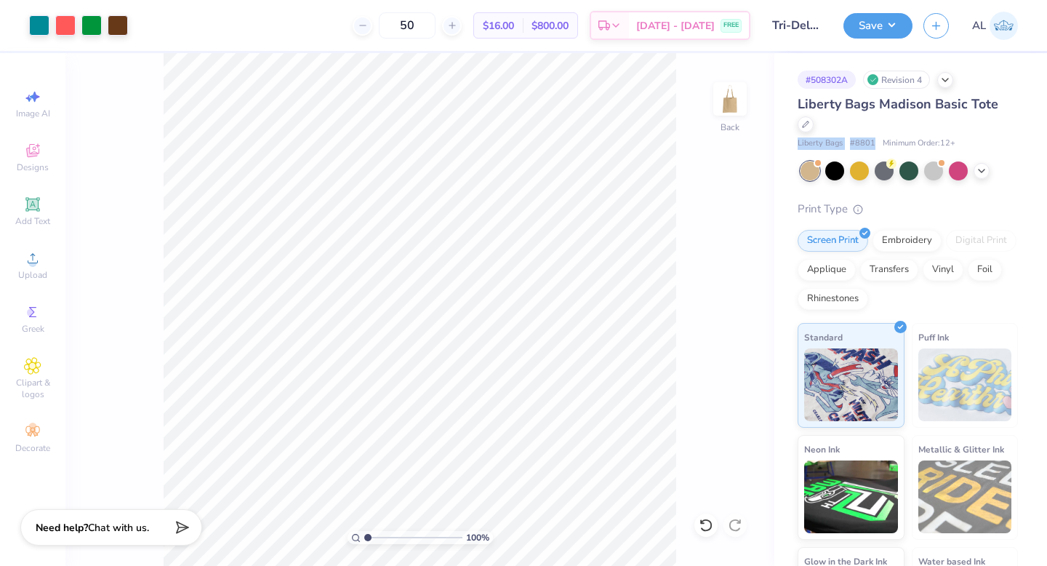
drag, startPoint x: 797, startPoint y: 142, endPoint x: 873, endPoint y: 142, distance: 76.3
click at [873, 142] on div "Liberty Bags # 8801 Minimum Order: 12 +" at bounding box center [907, 143] width 220 height 12
copy div "Liberty Bags # 8801"
click at [830, 118] on div "Liberty Bags Madison Basic Tote" at bounding box center [907, 113] width 220 height 39
click at [435, 32] on input "50" at bounding box center [407, 25] width 57 height 26
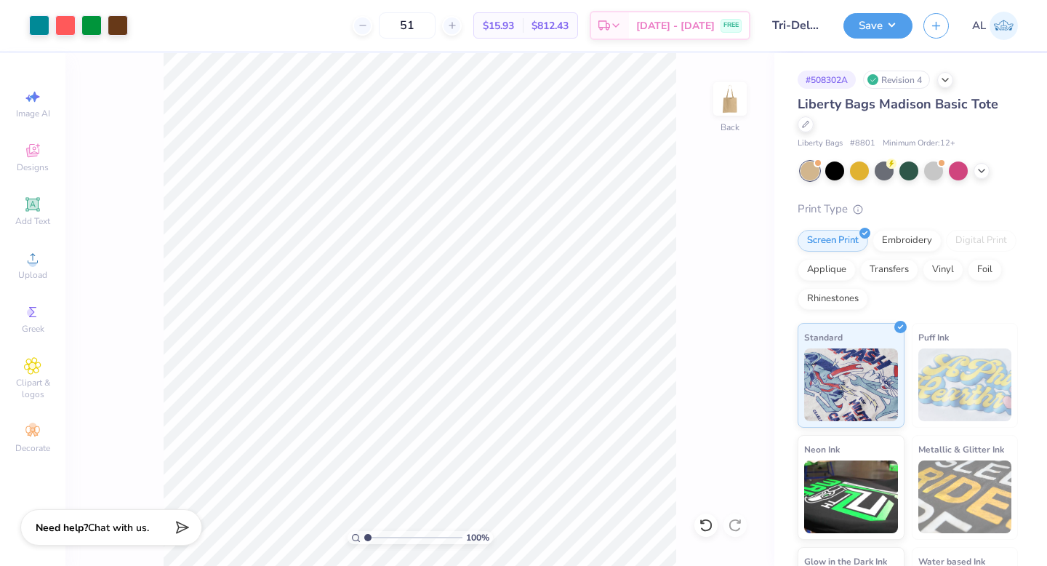
type input "51"
click at [808, 126] on div at bounding box center [805, 123] width 16 height 16
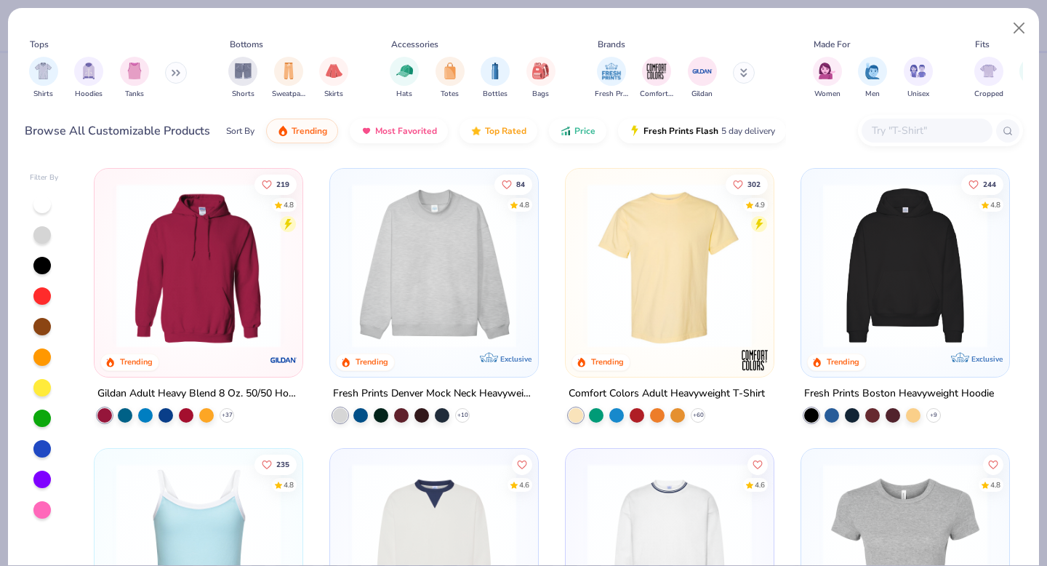
click at [895, 128] on input "text" at bounding box center [926, 130] width 112 height 17
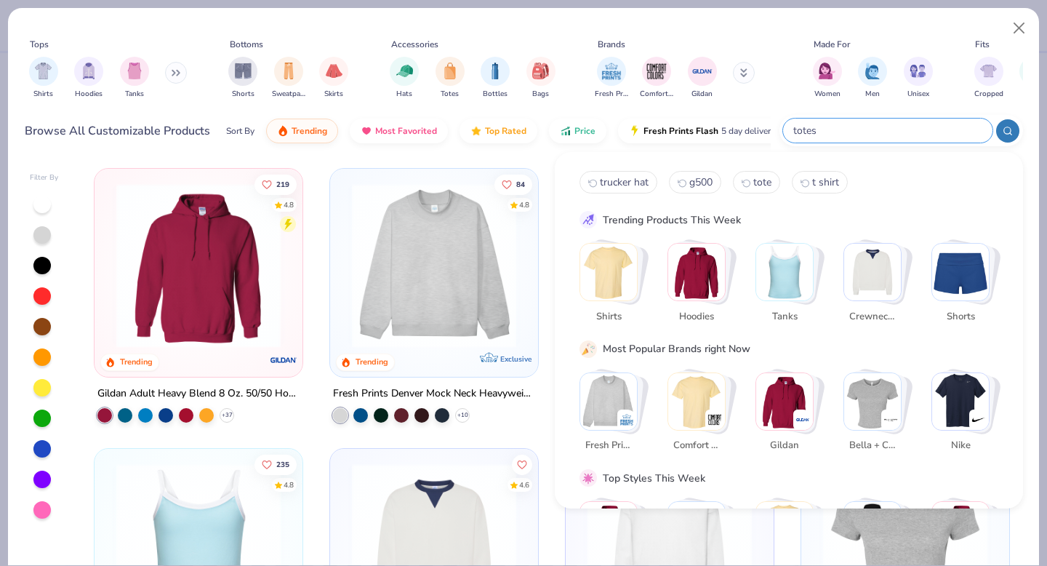
type input "totes"
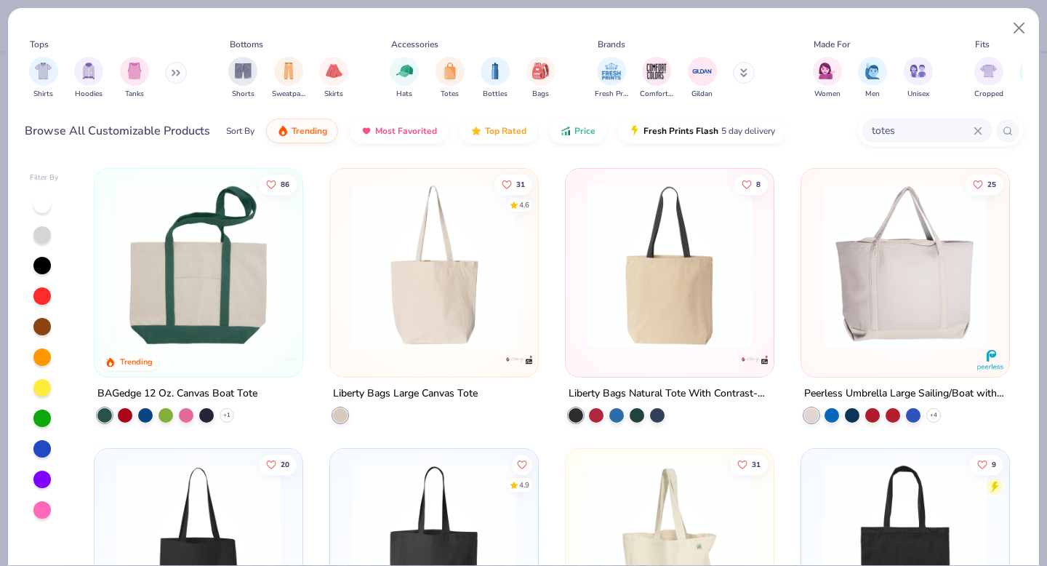
click at [446, 271] on img at bounding box center [434, 265] width 179 height 164
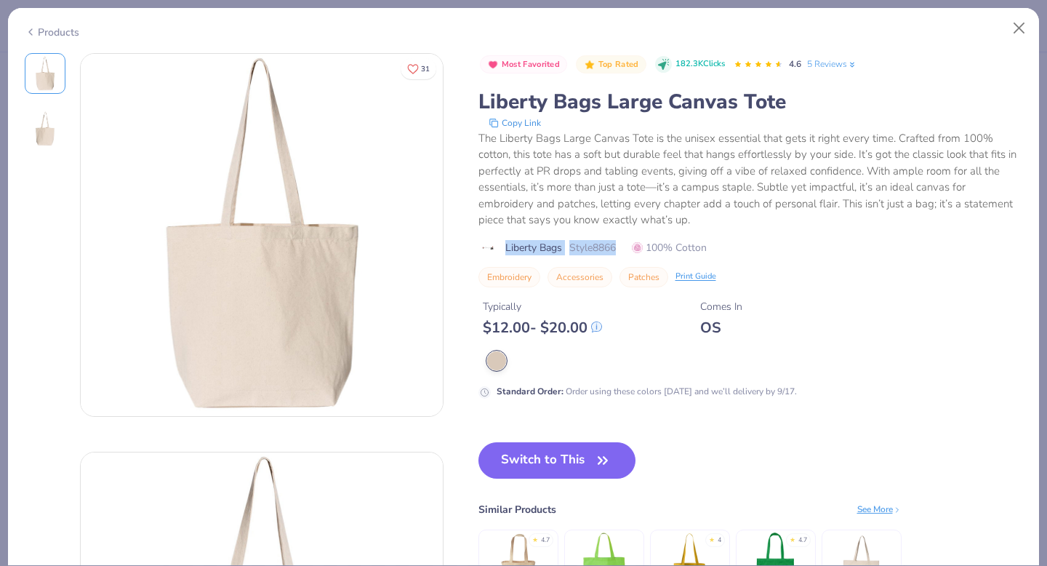
drag, startPoint x: 504, startPoint y: 246, endPoint x: 623, endPoint y: 246, distance: 119.2
click at [623, 246] on div "Liberty Bags Style 8866 100% Cotton" at bounding box center [750, 247] width 544 height 15
copy div "Liberty Bags Style 8866"
click at [557, 454] on button "Switch to This" at bounding box center [557, 460] width 158 height 36
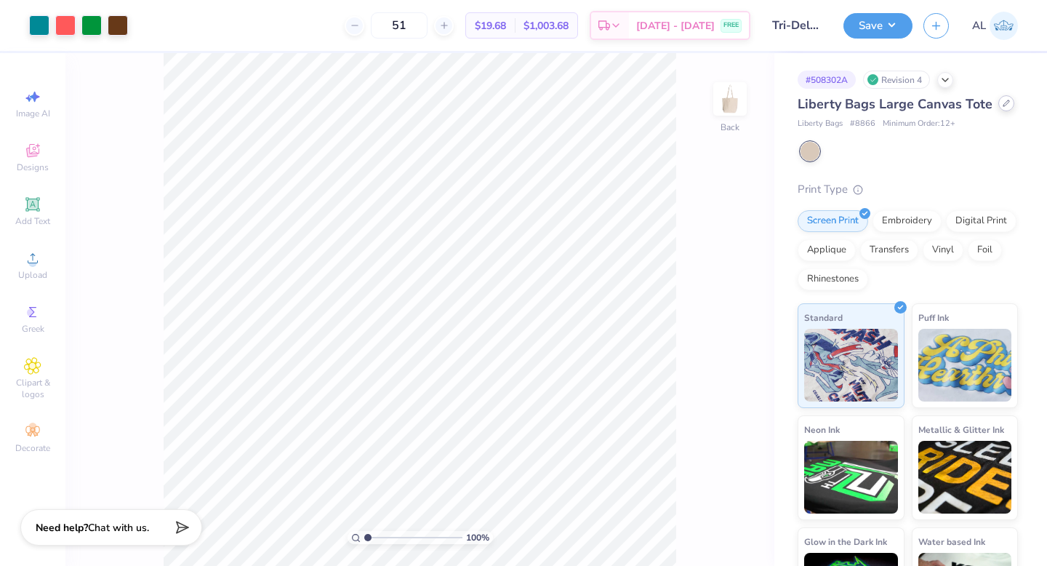
click at [1003, 106] on icon at bounding box center [1006, 103] width 6 height 6
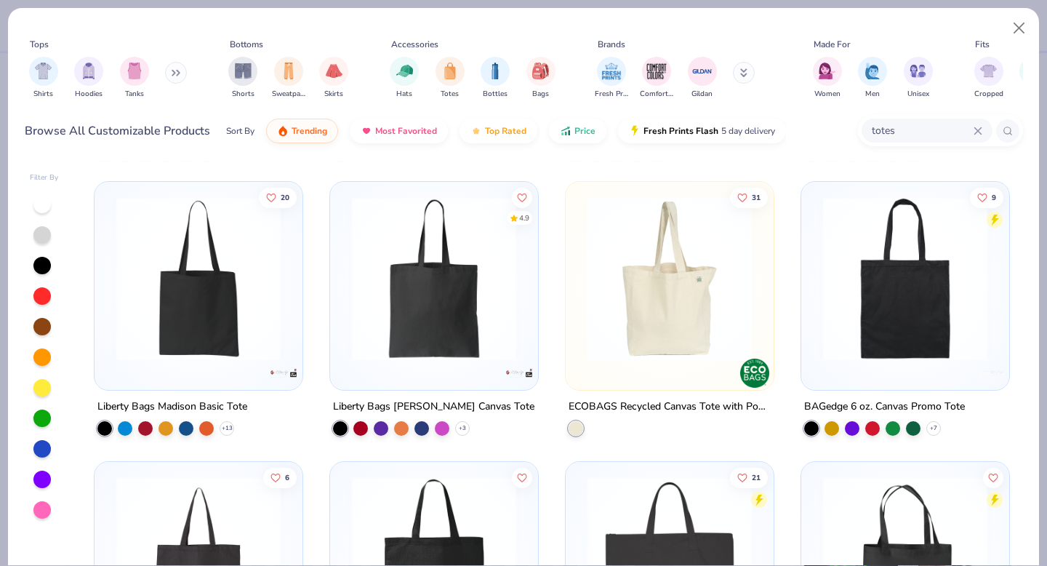
scroll to position [267, 0]
click at [181, 292] on div at bounding box center [377, 278] width 536 height 164
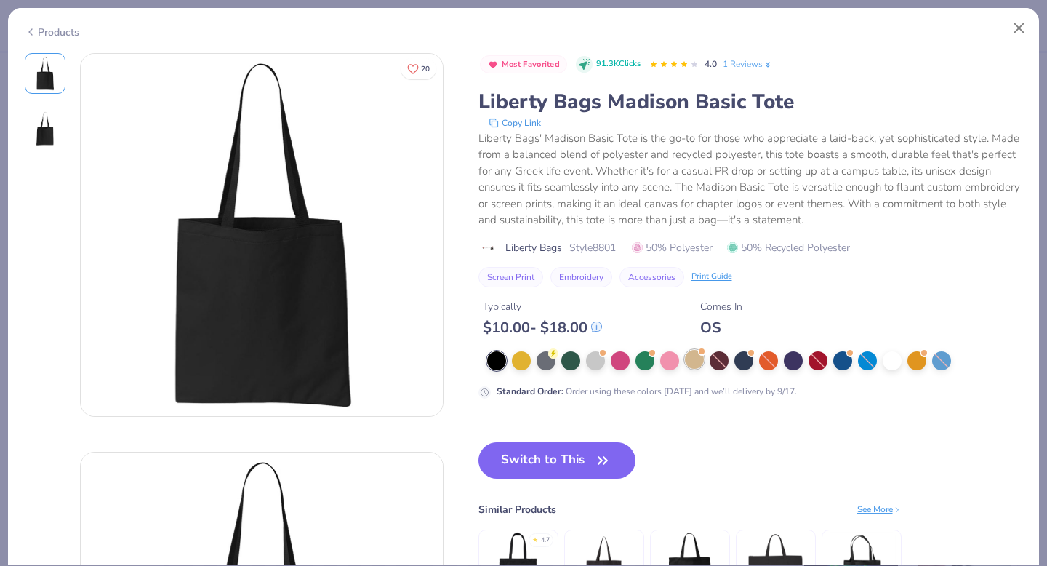
click at [693, 366] on div at bounding box center [694, 359] width 19 height 19
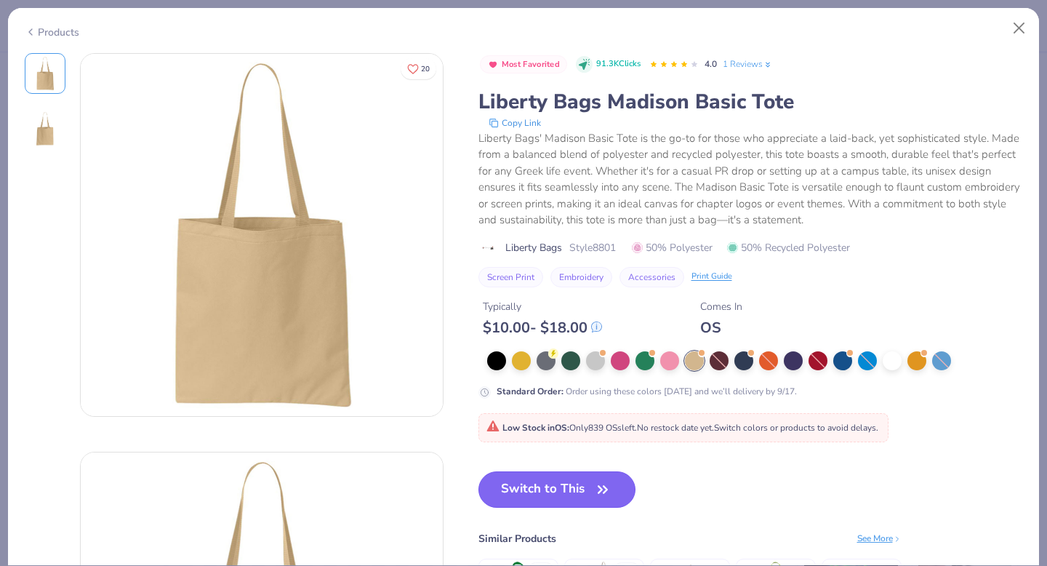
click at [558, 499] on button "Switch to This" at bounding box center [557, 489] width 158 height 36
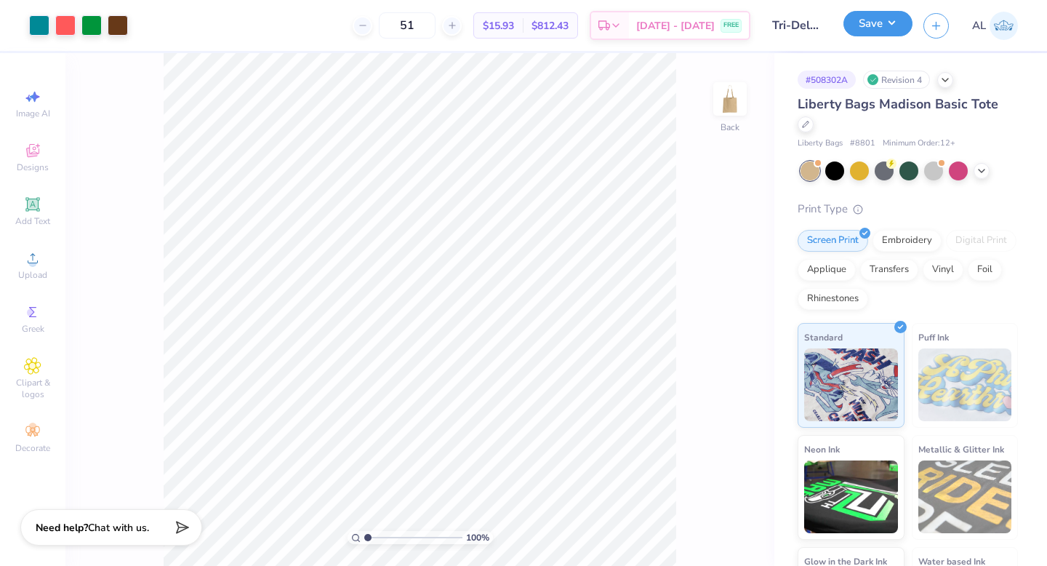
click at [875, 28] on button "Save" at bounding box center [877, 23] width 69 height 25
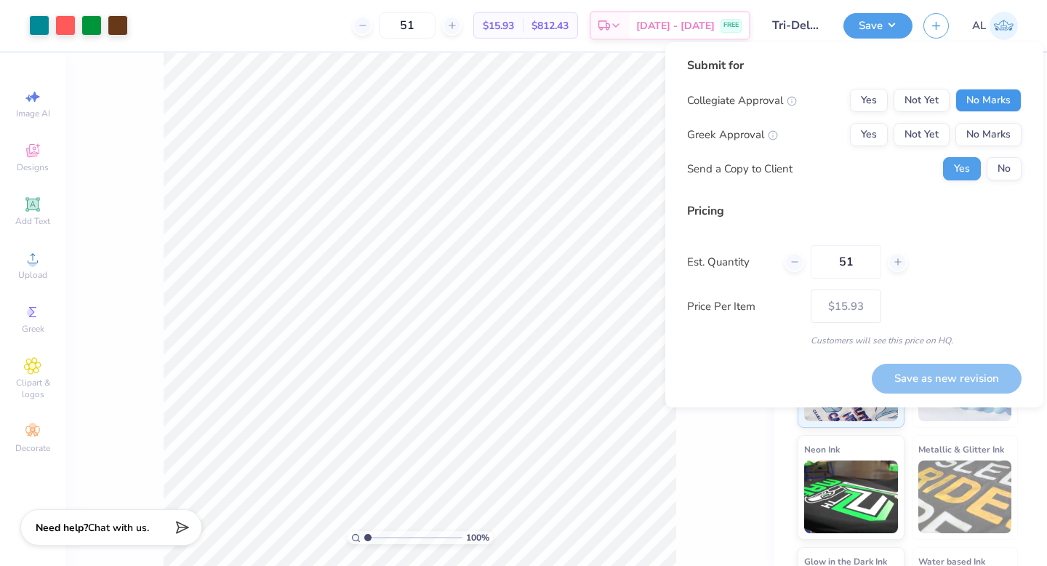
click at [974, 100] on button "No Marks" at bounding box center [988, 100] width 66 height 23
click at [868, 137] on button "Yes" at bounding box center [869, 134] width 38 height 23
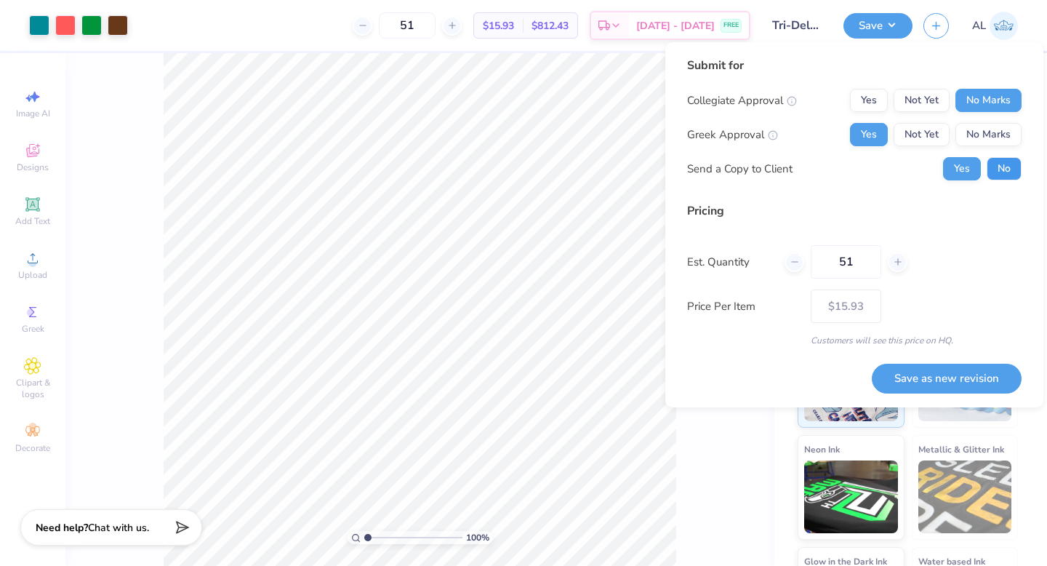
click at [1007, 163] on button "No" at bounding box center [1003, 168] width 35 height 23
click at [930, 377] on button "Save as new revision" at bounding box center [947, 378] width 150 height 30
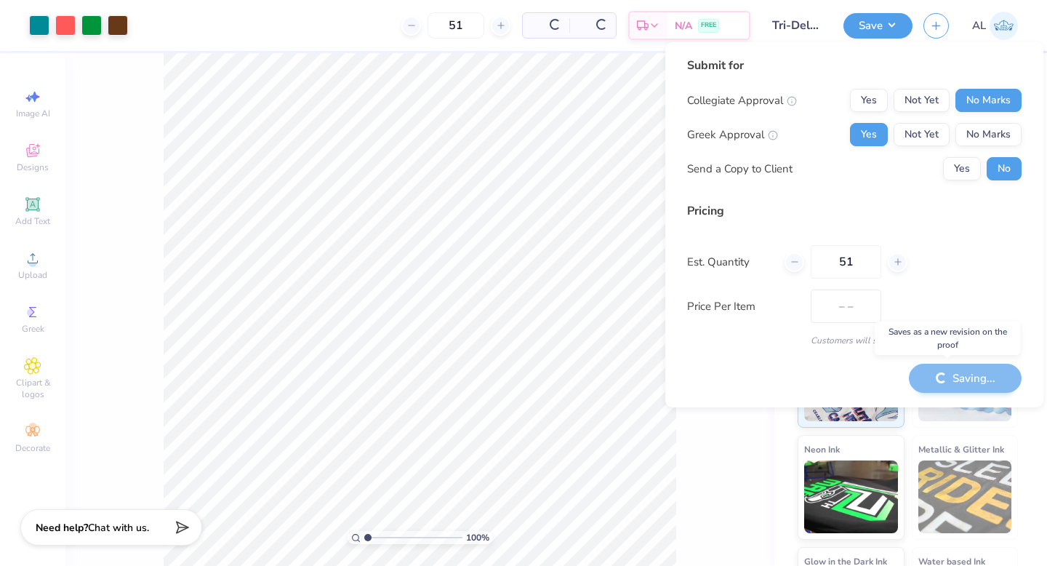
type input "$15.93"
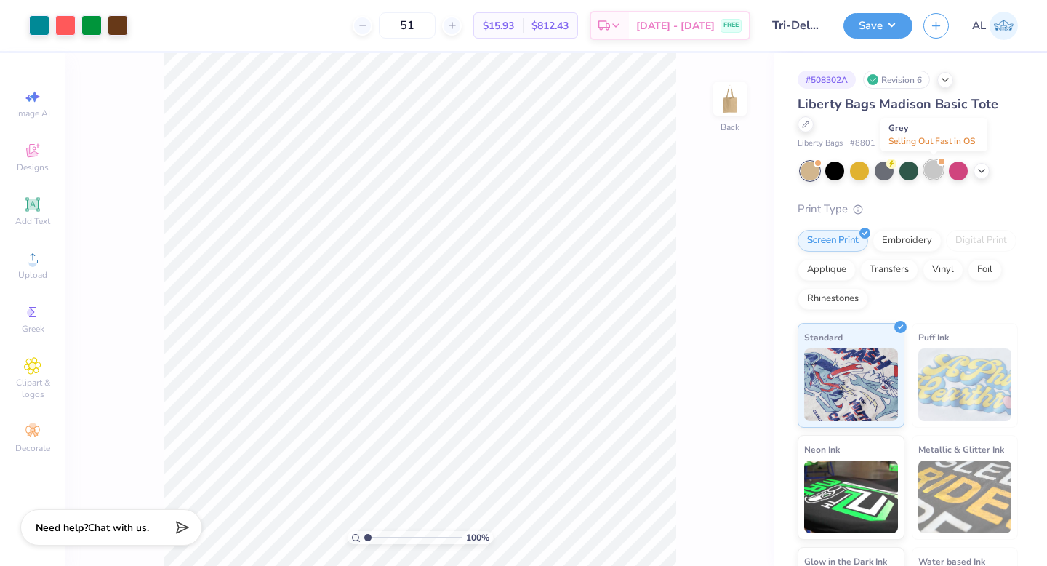
click at [934, 176] on div at bounding box center [933, 169] width 19 height 19
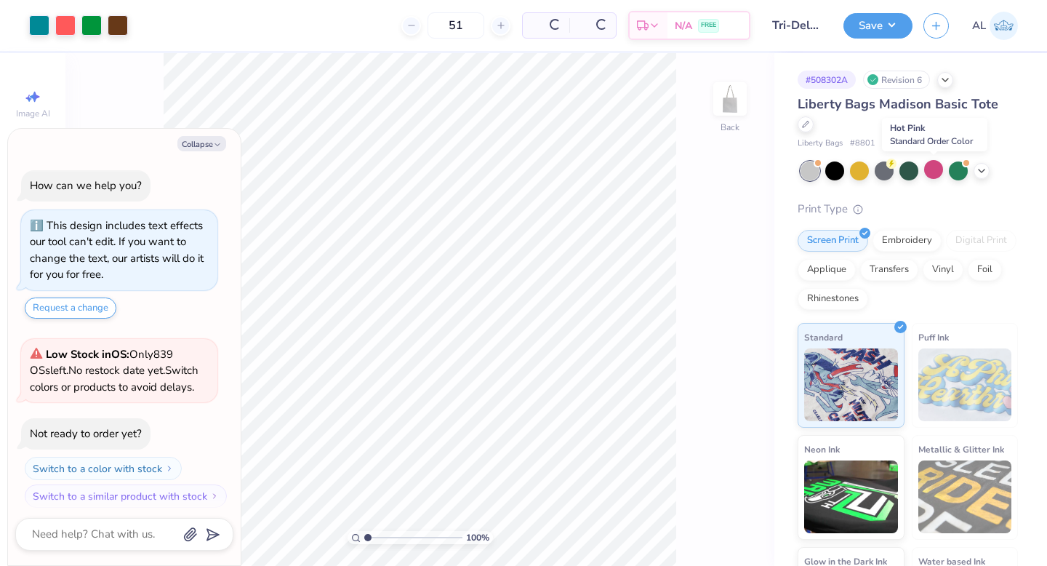
scroll to position [170, 0]
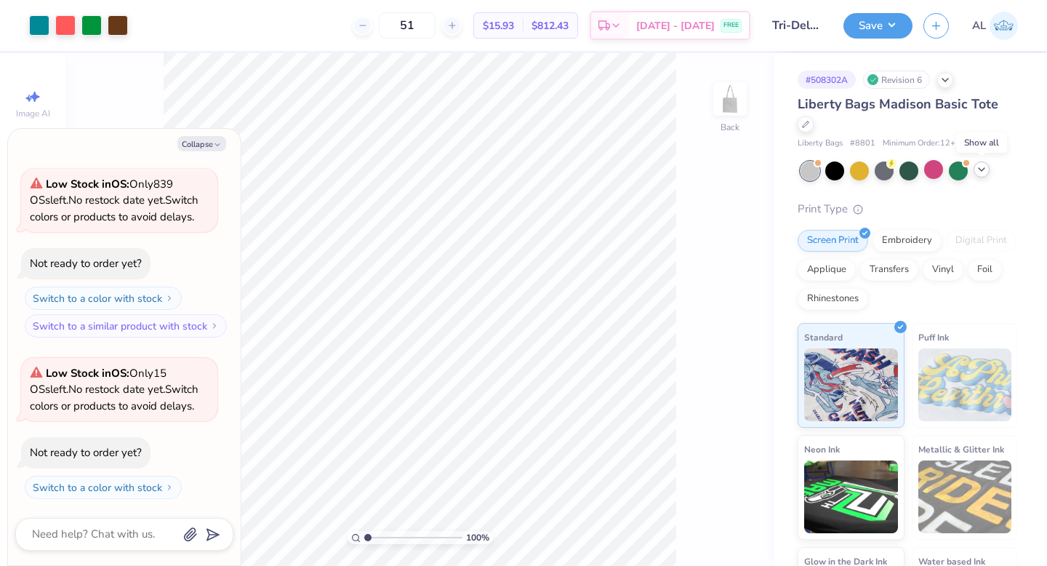
click at [983, 166] on icon at bounding box center [981, 170] width 12 height 12
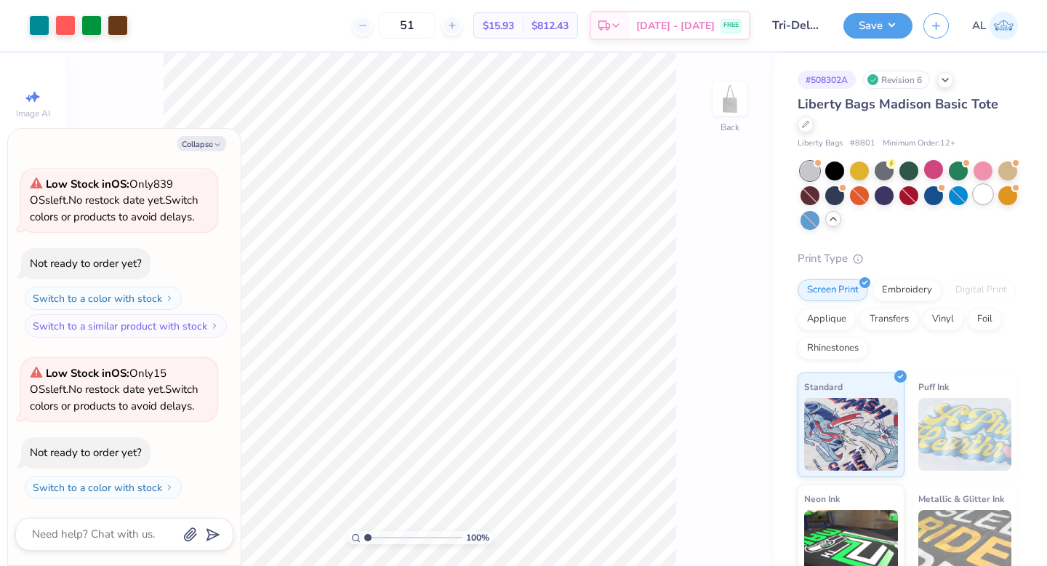
click at [973, 204] on div at bounding box center [982, 194] width 19 height 19
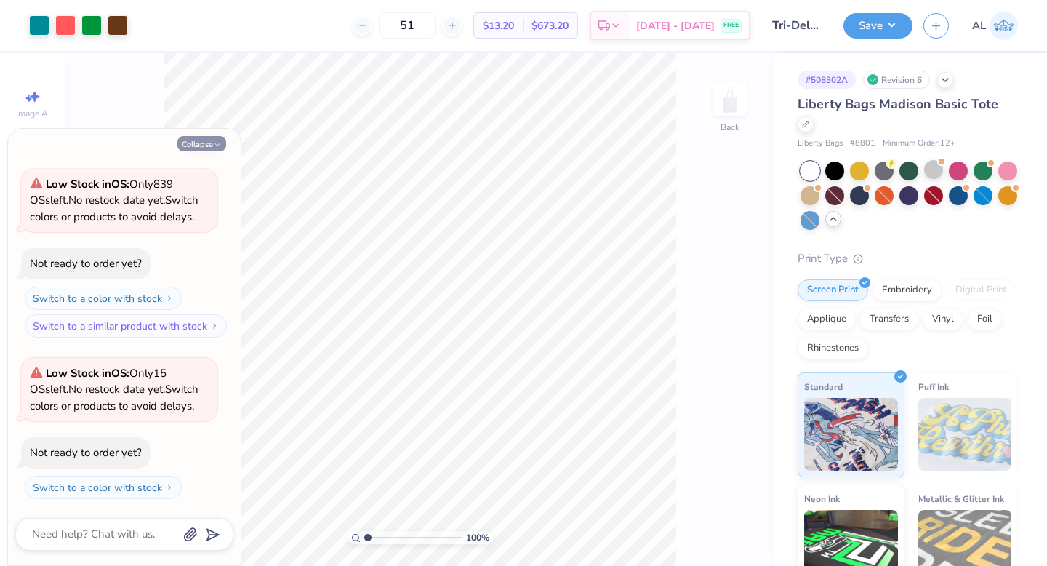
click at [217, 145] on icon "button" at bounding box center [217, 144] width 9 height 9
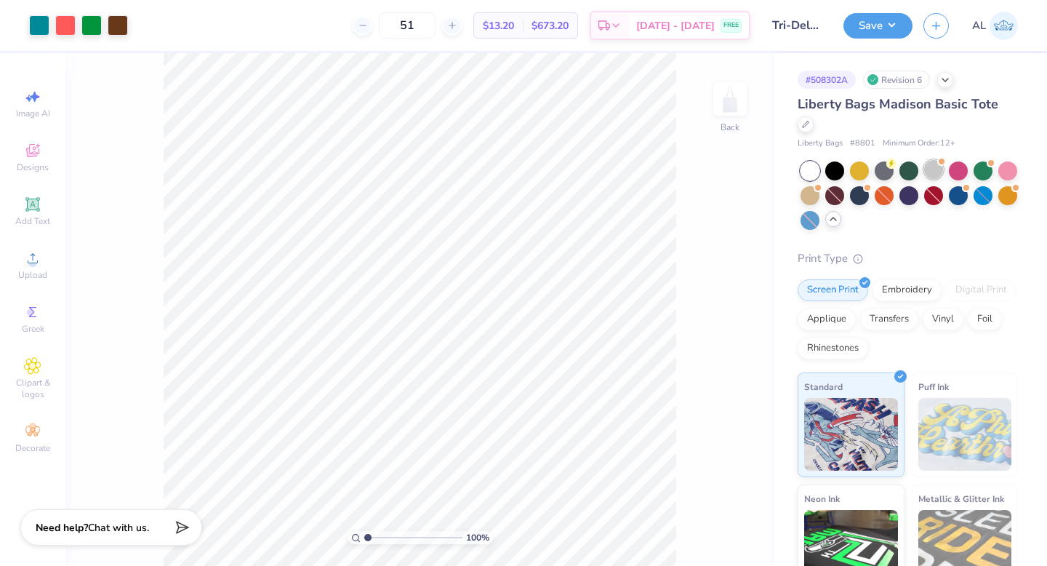
click at [933, 177] on div at bounding box center [933, 169] width 19 height 19
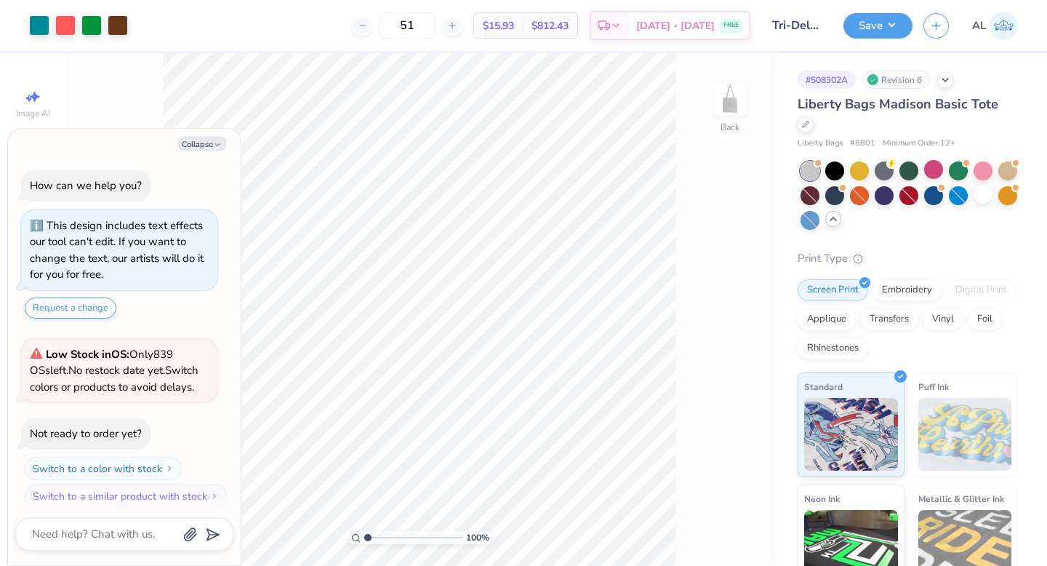
scroll to position [331, 0]
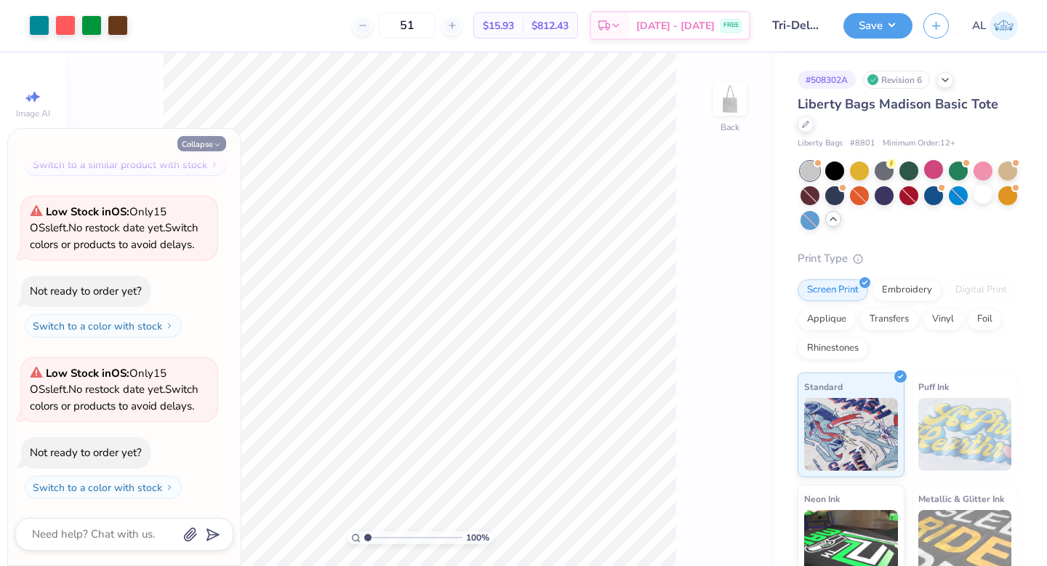
click at [204, 144] on button "Collapse" at bounding box center [201, 143] width 49 height 15
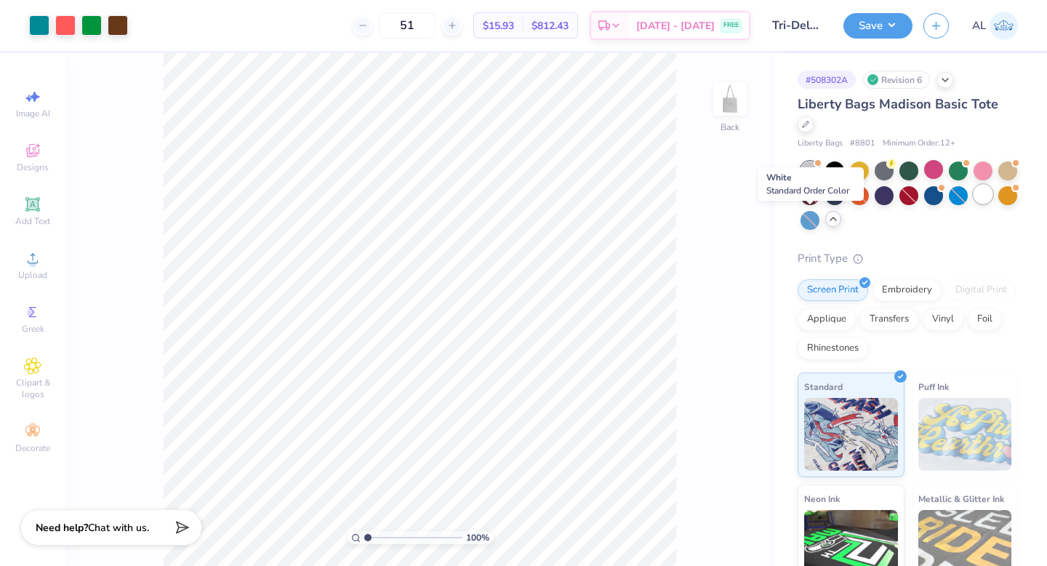
click at [973, 204] on div at bounding box center [982, 194] width 19 height 19
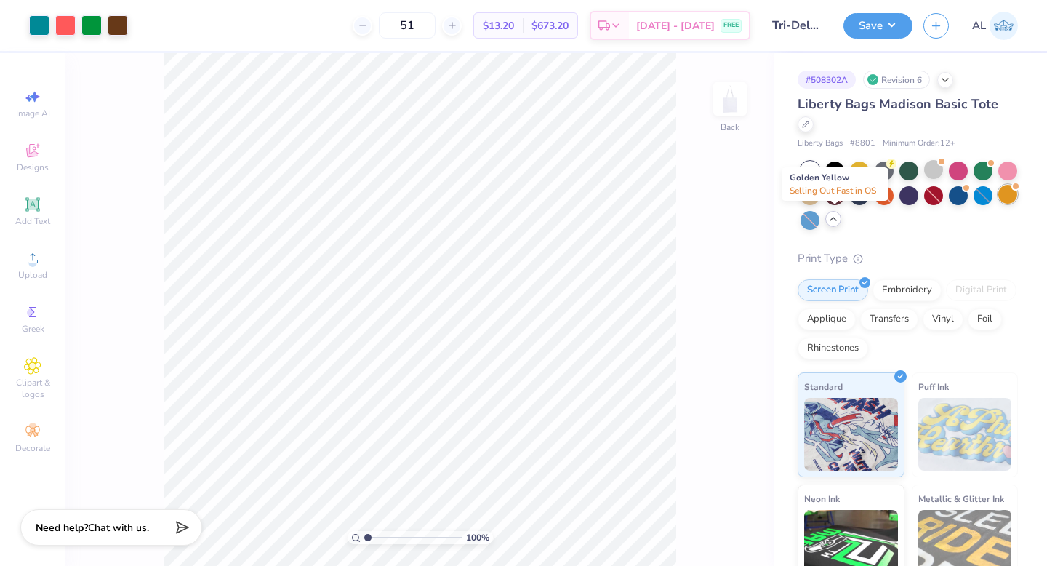
click at [998, 204] on div at bounding box center [1007, 194] width 19 height 19
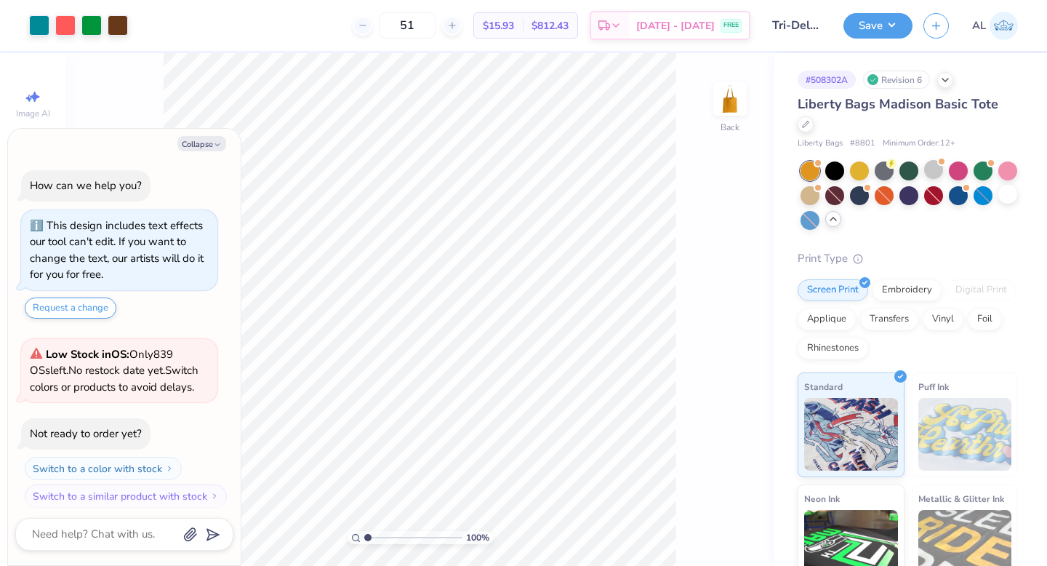
scroll to position [520, 0]
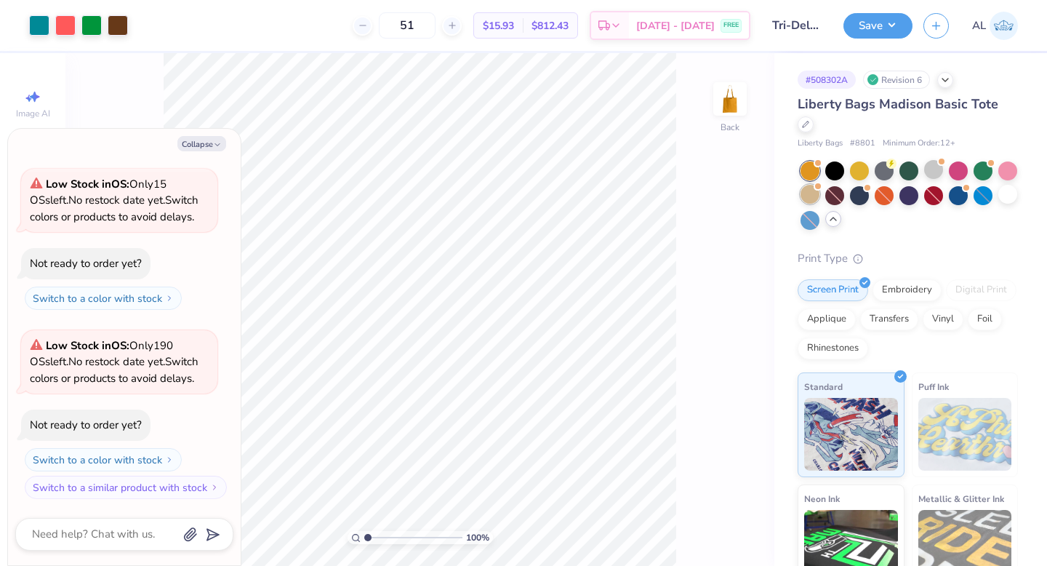
click at [819, 199] on div at bounding box center [809, 194] width 19 height 19
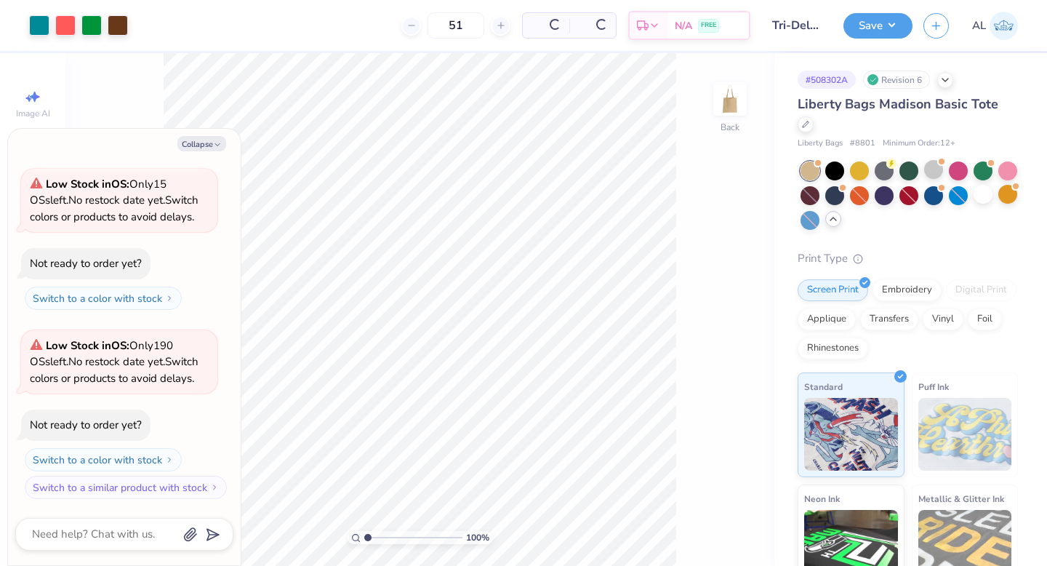
scroll to position [709, 0]
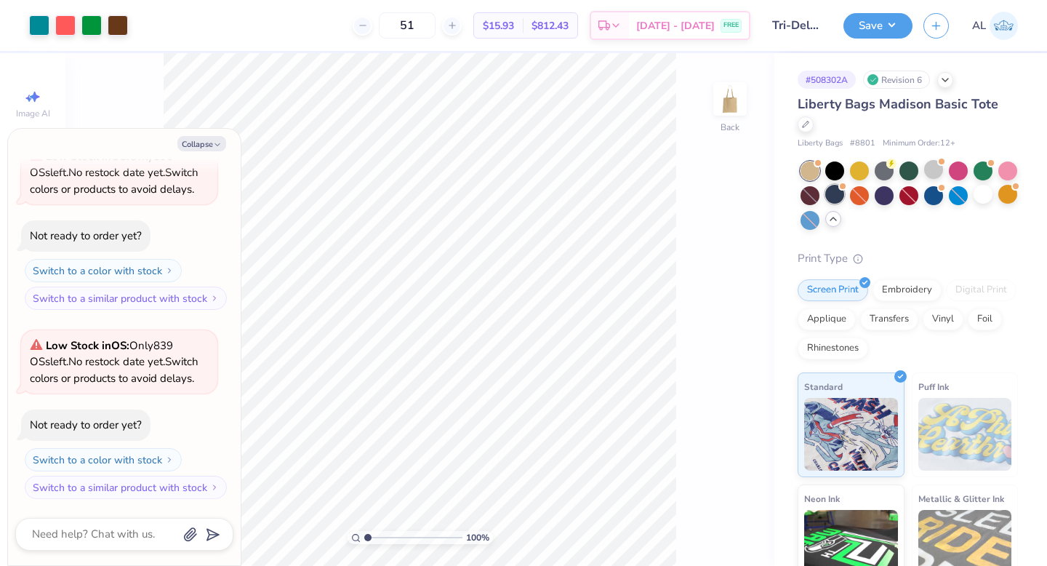
click at [844, 193] on div at bounding box center [834, 194] width 19 height 19
click at [904, 174] on div at bounding box center [908, 169] width 19 height 19
click at [884, 176] on div at bounding box center [883, 169] width 19 height 19
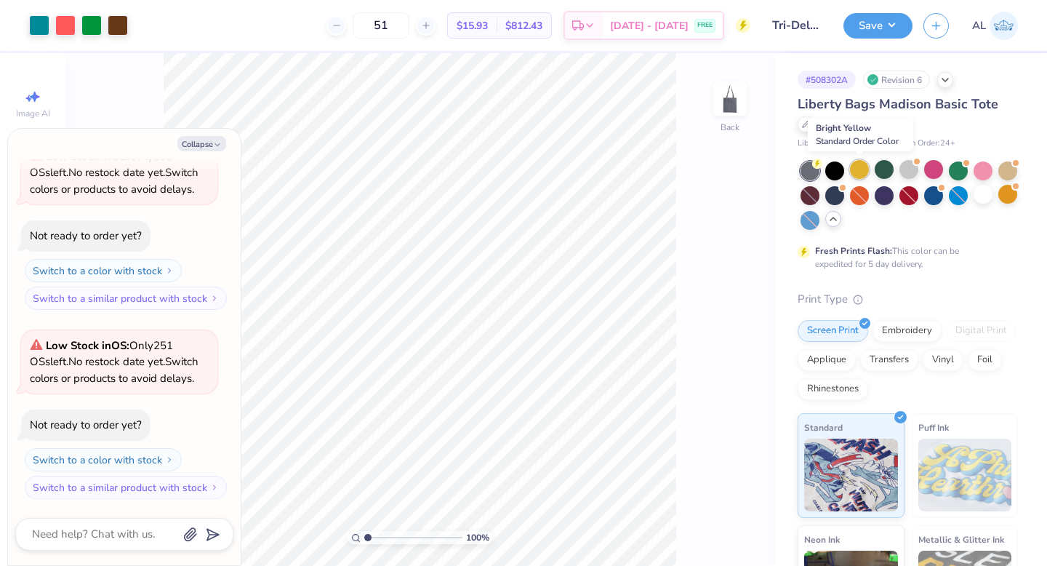
click at [860, 172] on div at bounding box center [859, 169] width 19 height 19
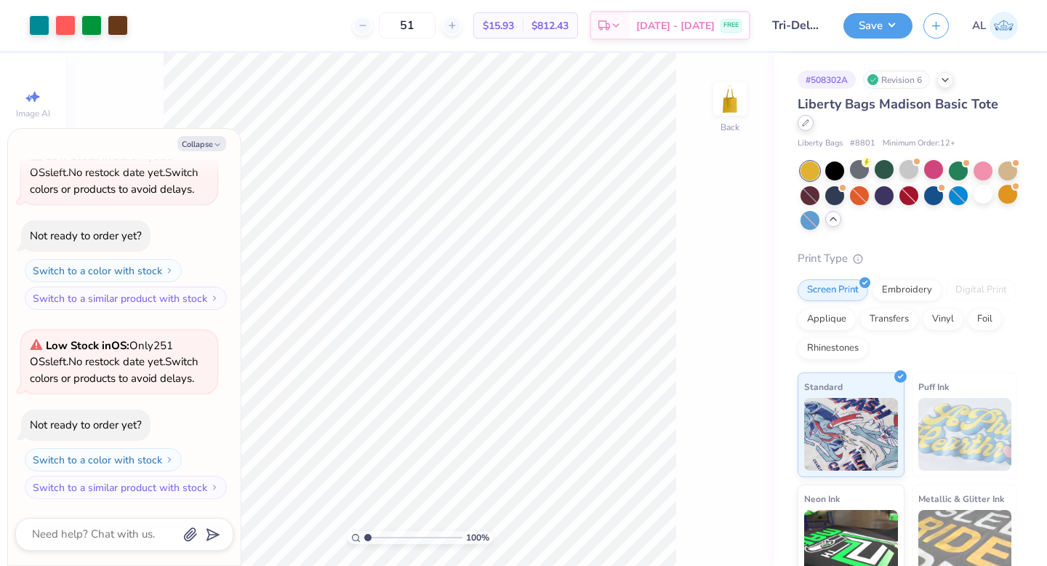
click at [805, 123] on icon at bounding box center [805, 122] width 7 height 7
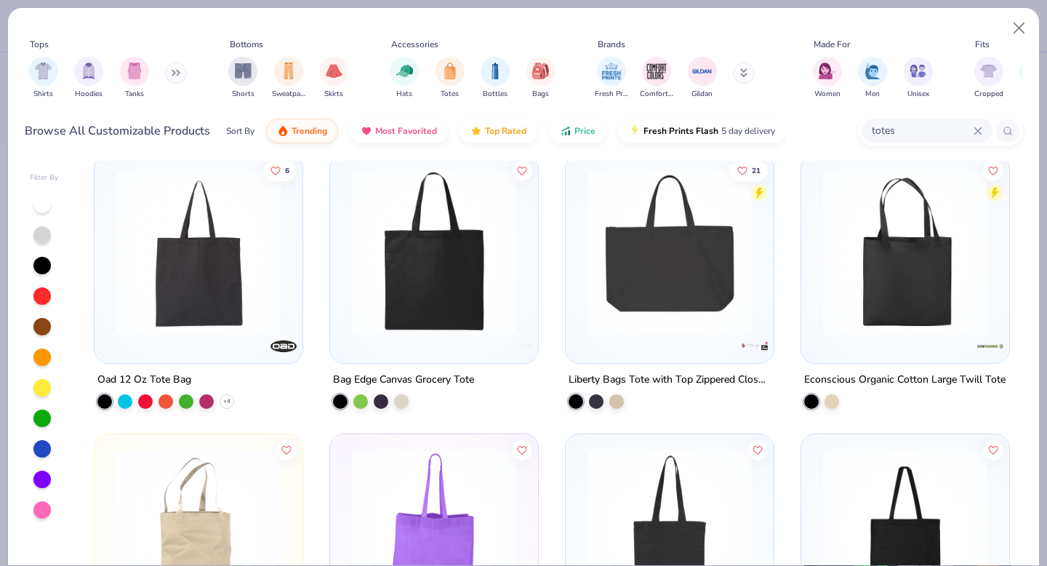
scroll to position [606, 0]
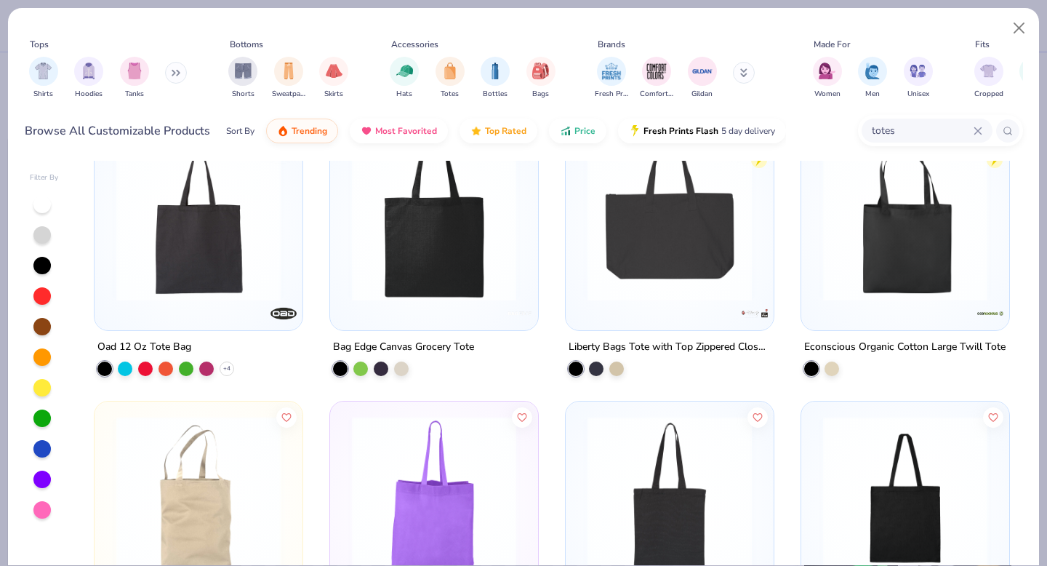
click at [199, 232] on img at bounding box center [198, 218] width 179 height 164
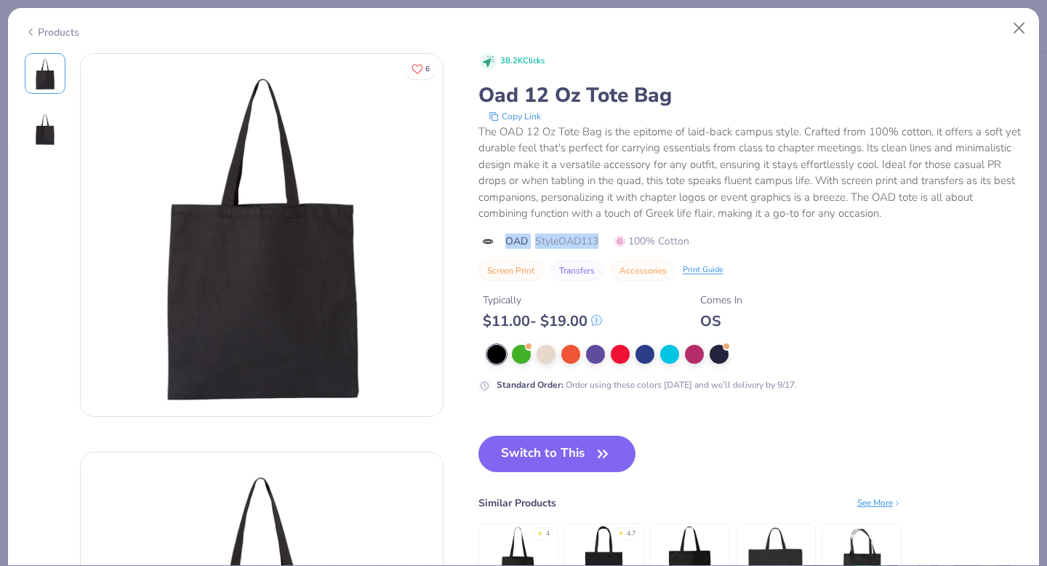
drag, startPoint x: 507, startPoint y: 244, endPoint x: 608, endPoint y: 244, distance: 101.8
click at [608, 244] on div "OAD Style OAD113 100% Cotton" at bounding box center [750, 240] width 544 height 15
copy div "OAD Style OAD113"
click at [546, 358] on div at bounding box center [545, 352] width 19 height 19
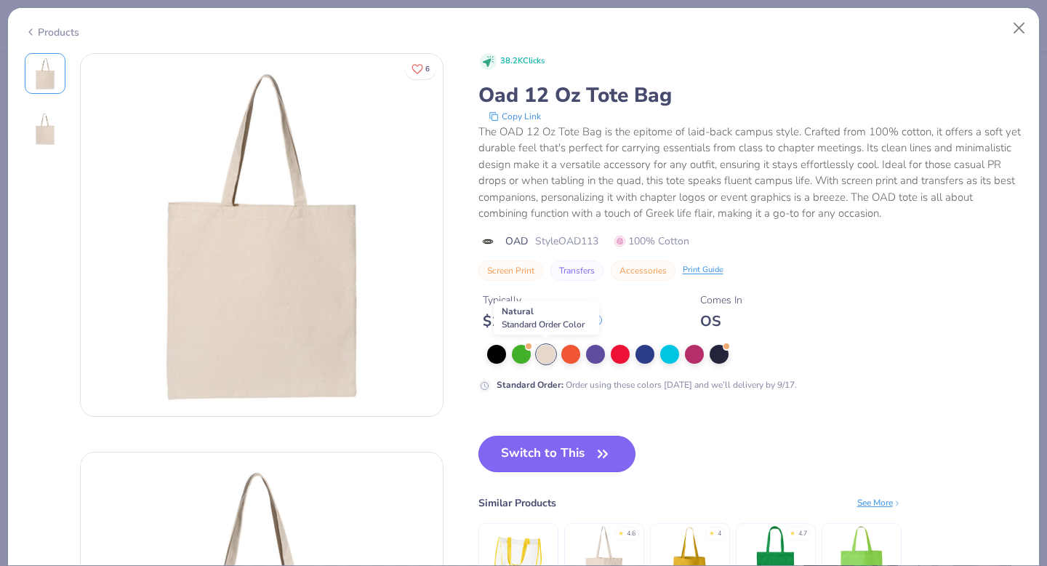
click at [547, 456] on button "Switch to This" at bounding box center [557, 453] width 158 height 36
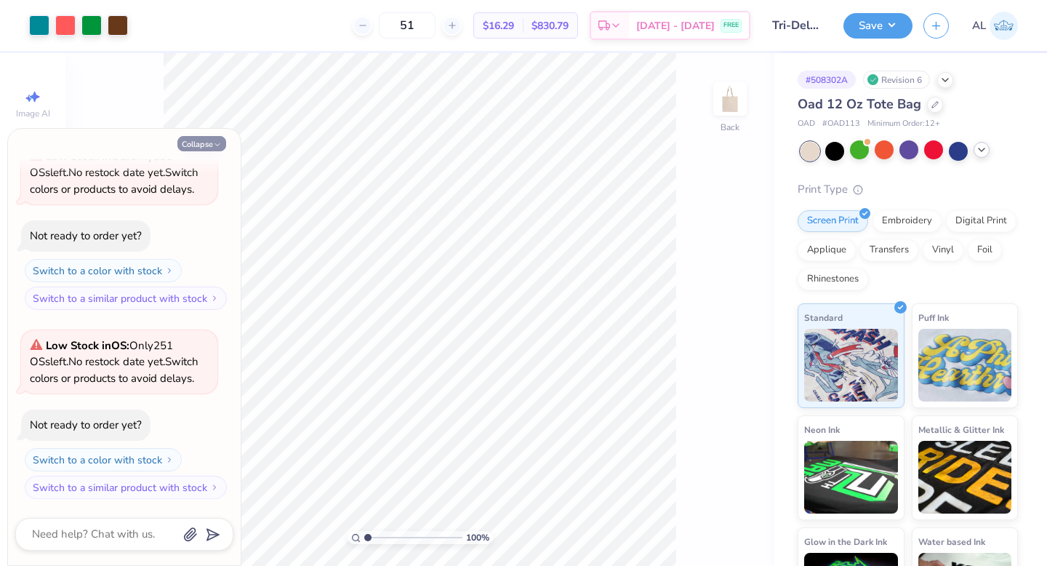
click at [214, 146] on icon "button" at bounding box center [217, 144] width 9 height 9
type textarea "x"
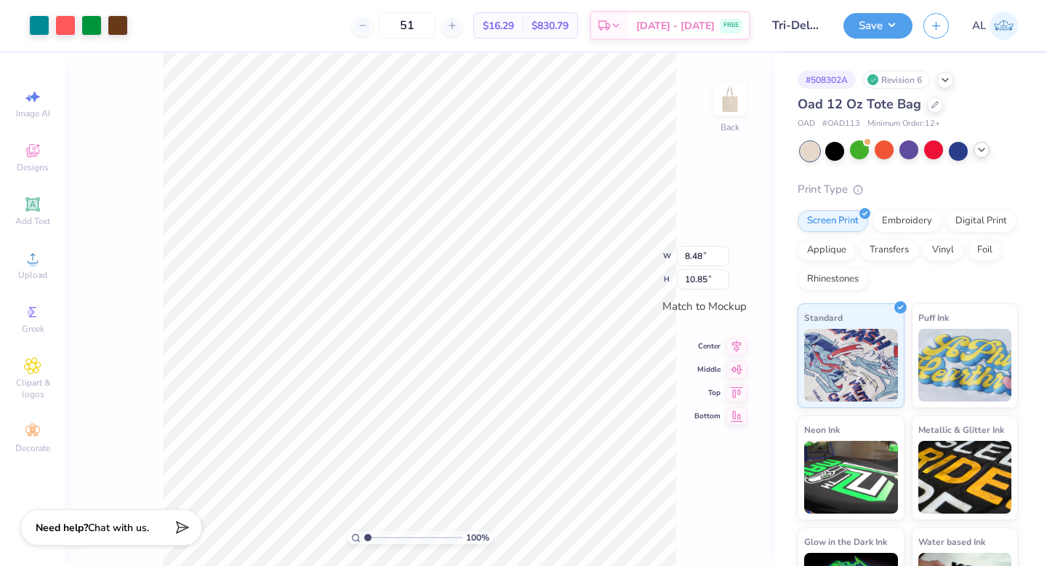
type input "9.55"
type input "12.22"
type input "9.94"
type input "12.72"
type input "10.06"
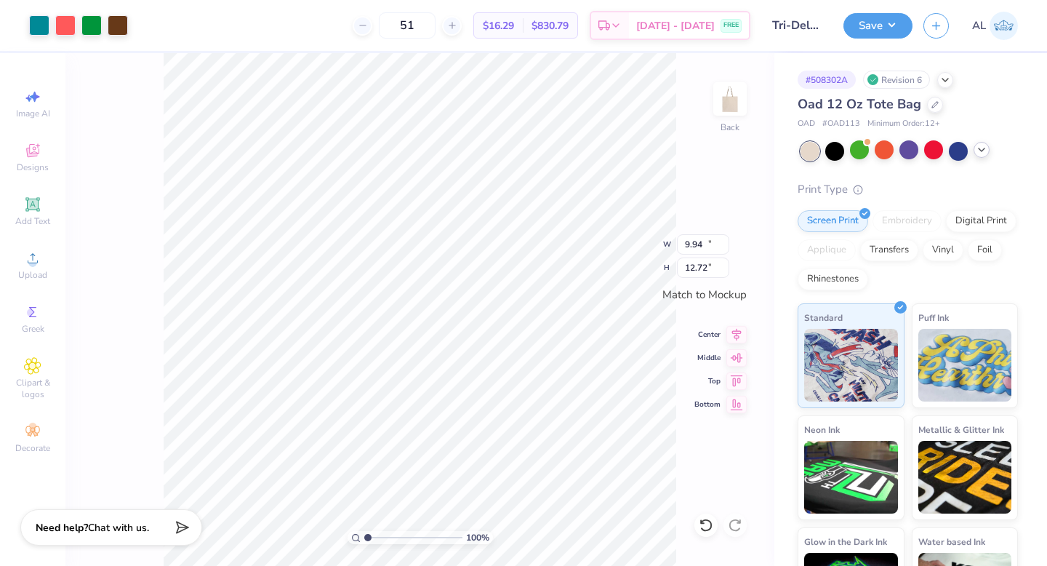
type input "12.87"
click at [875, 29] on button "Save" at bounding box center [877, 23] width 69 height 25
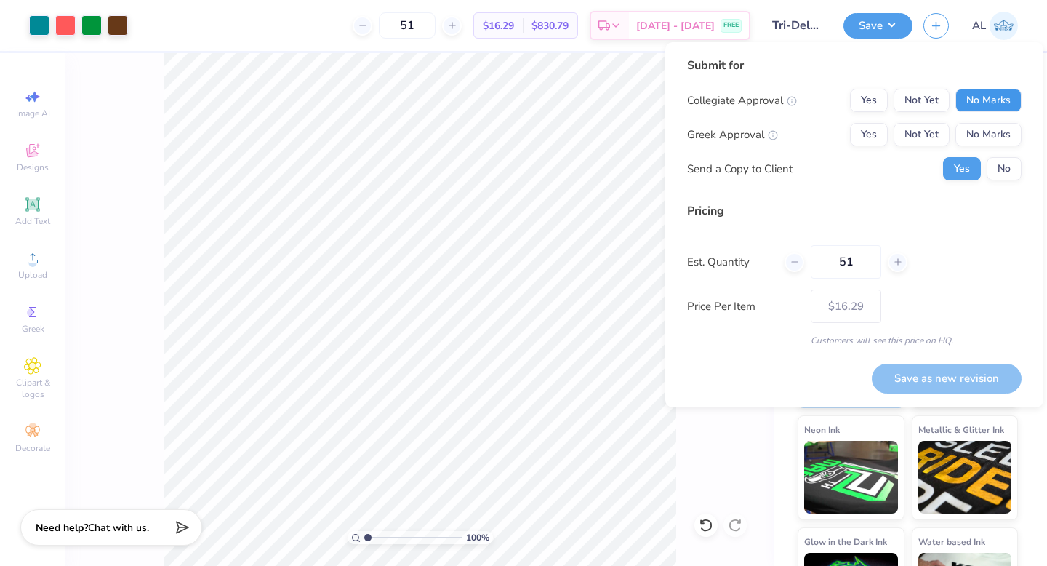
click at [980, 103] on button "No Marks" at bounding box center [988, 100] width 66 height 23
click at [871, 130] on button "Yes" at bounding box center [869, 134] width 38 height 23
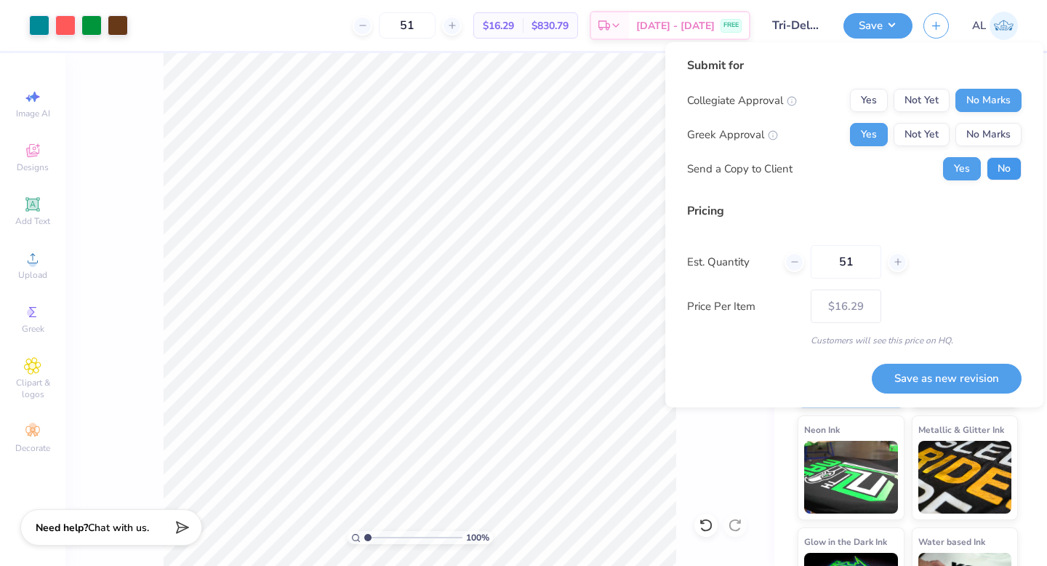
click at [992, 165] on button "No" at bounding box center [1003, 168] width 35 height 23
click at [942, 375] on button "Save as new revision" at bounding box center [947, 378] width 150 height 30
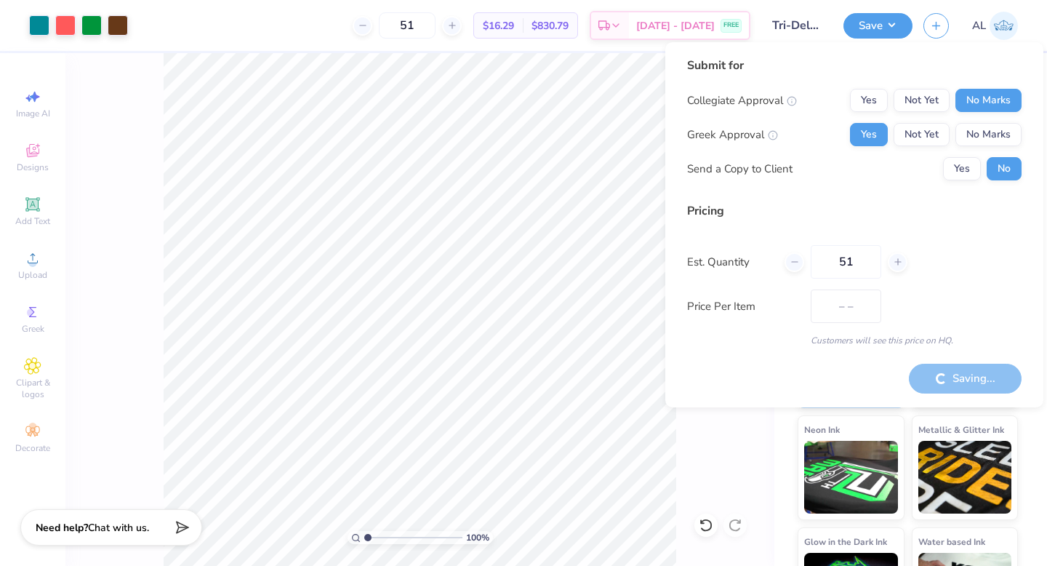
type input "$16.29"
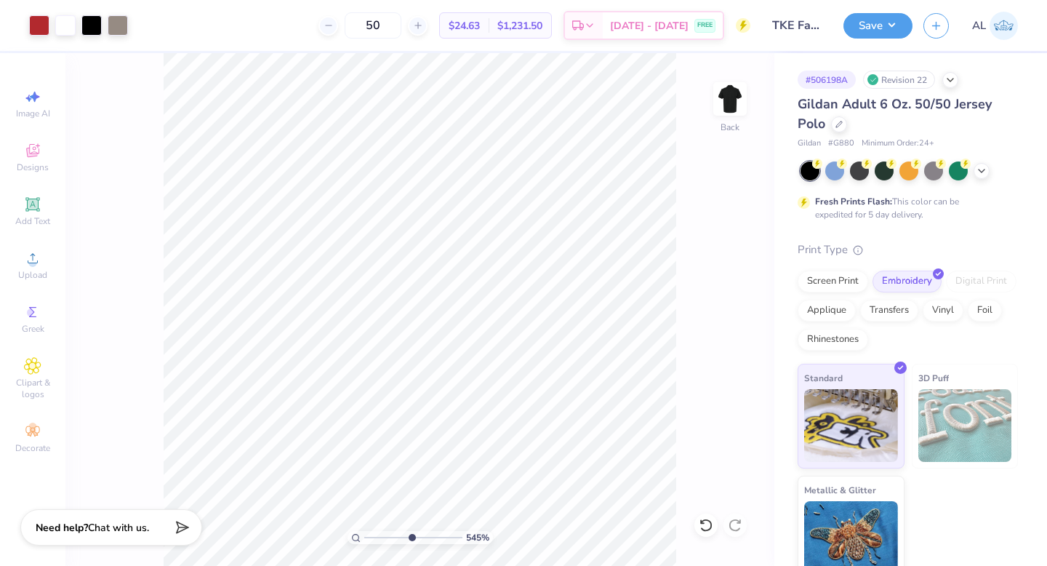
click at [411, 525] on div "545 %" at bounding box center [420, 309] width 512 height 512
click at [710, 523] on icon at bounding box center [705, 524] width 12 height 13
click at [732, 524] on icon at bounding box center [735, 525] width 15 height 15
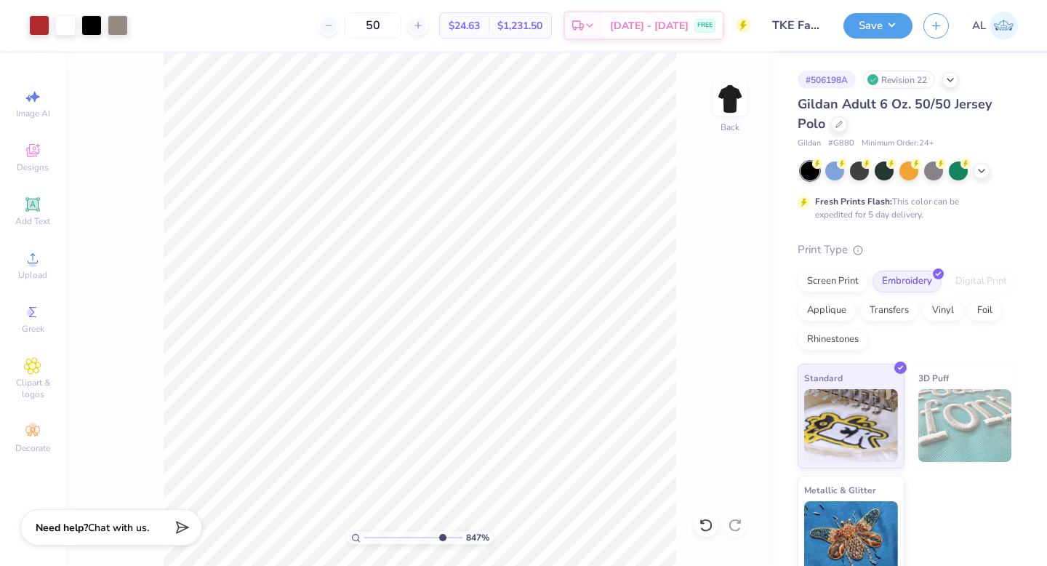
drag, startPoint x: 409, startPoint y: 536, endPoint x: 440, endPoint y: 547, distance: 33.1
type input "8.47"
click at [440, 544] on input "range" at bounding box center [413, 537] width 98 height 13
type input "0.44"
type input "0.52"
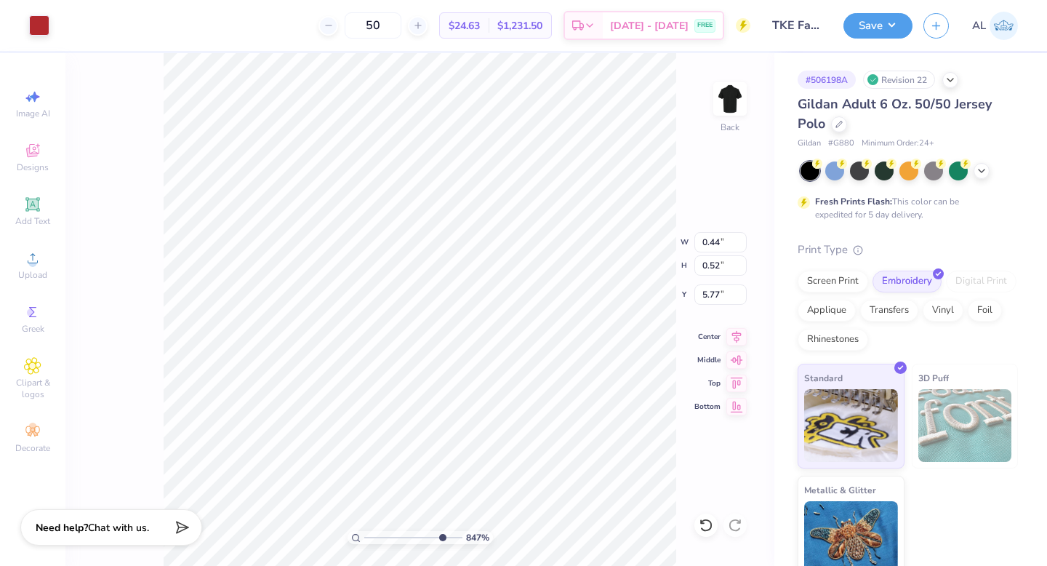
type input "5.79"
drag, startPoint x: 440, startPoint y: 538, endPoint x: 378, endPoint y: 534, distance: 62.7
type input "2.11"
click at [378, 534] on input "range" at bounding box center [413, 537] width 98 height 13
type input "2.55"
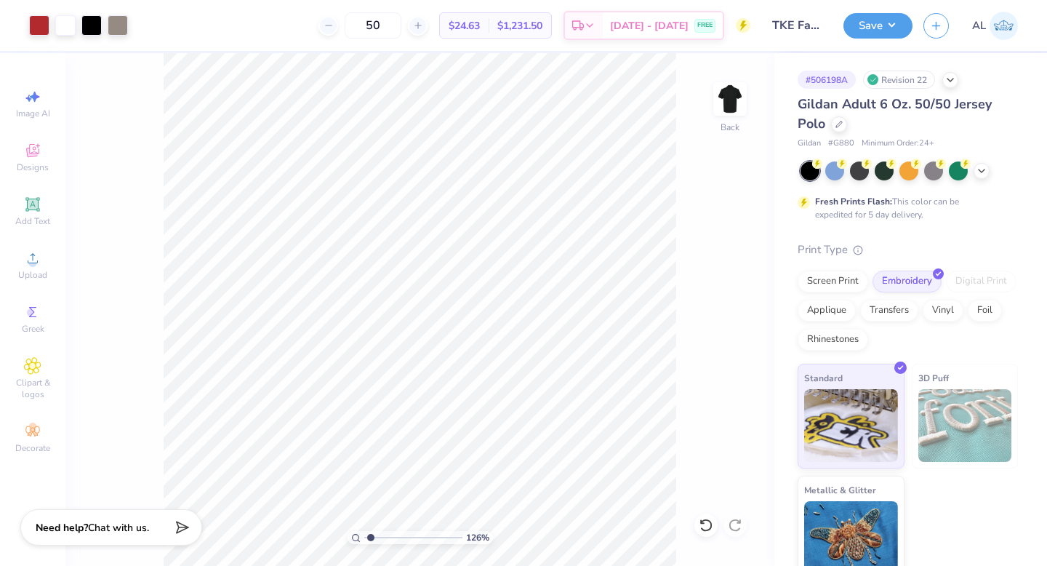
drag, startPoint x: 379, startPoint y: 536, endPoint x: 371, endPoint y: 536, distance: 8.8
click at [371, 536] on input "range" at bounding box center [413, 537] width 98 height 13
drag, startPoint x: 371, startPoint y: 536, endPoint x: 382, endPoint y: 531, distance: 12.0
click at [382, 531] on input "range" at bounding box center [413, 537] width 98 height 13
drag, startPoint x: 380, startPoint y: 535, endPoint x: 387, endPoint y: 530, distance: 8.9
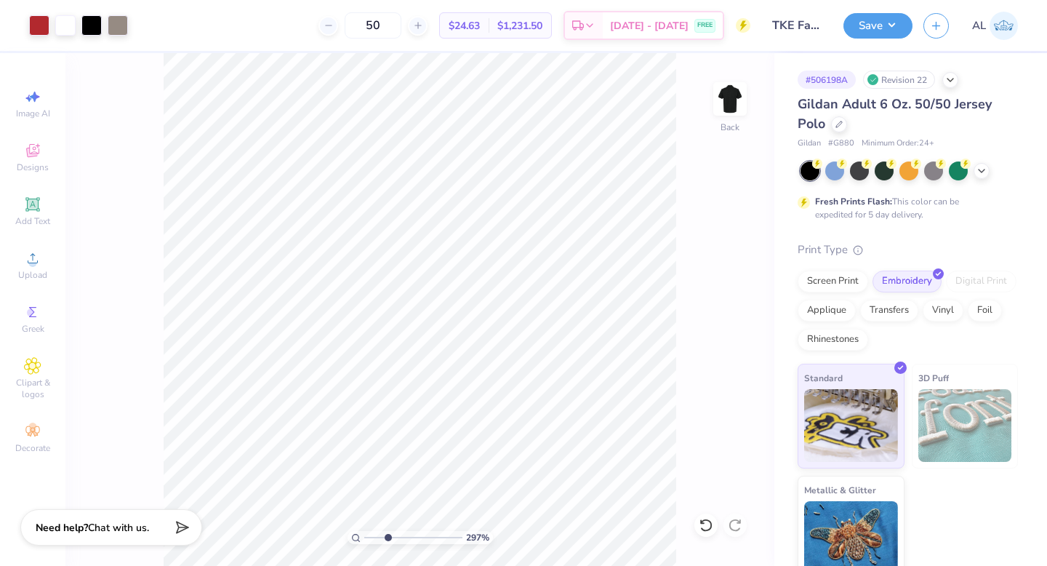
click at [387, 531] on input "range" at bounding box center [413, 537] width 98 height 13
type input "1"
drag, startPoint x: 389, startPoint y: 536, endPoint x: 366, endPoint y: 534, distance: 23.4
click at [366, 534] on input "range" at bounding box center [413, 537] width 98 height 13
click at [879, 25] on button "Save" at bounding box center [877, 23] width 69 height 25
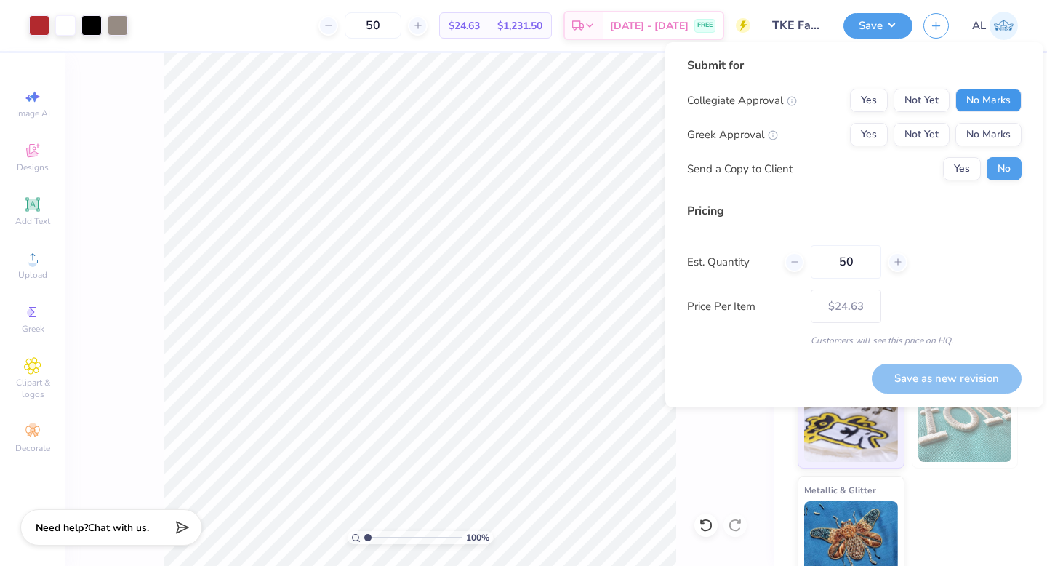
click at [982, 92] on button "No Marks" at bounding box center [988, 100] width 66 height 23
click at [871, 135] on button "Yes" at bounding box center [869, 134] width 38 height 23
click at [926, 384] on button "Save as new revision" at bounding box center [947, 378] width 150 height 30
type input "$24.63"
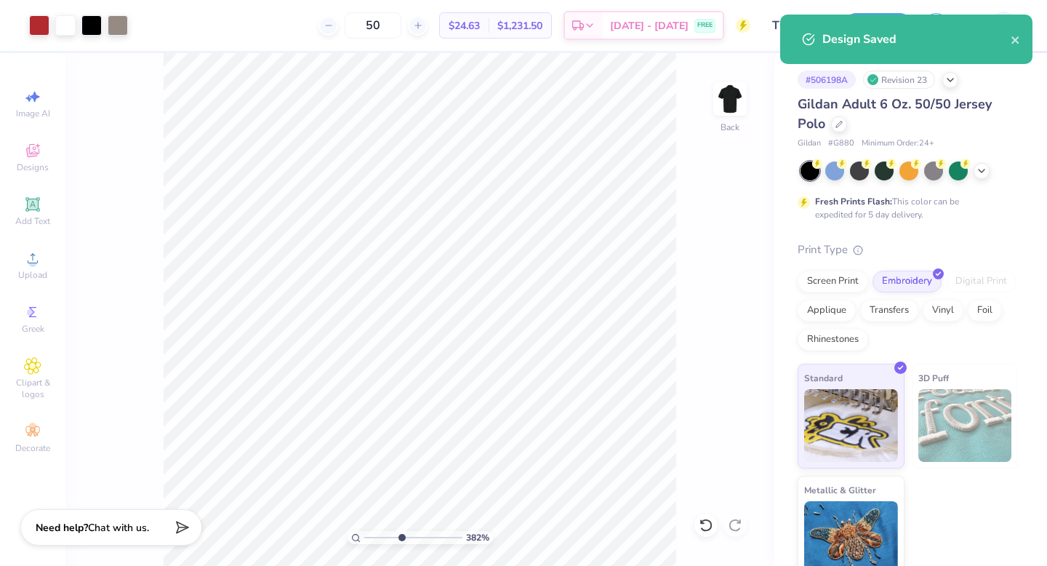
drag, startPoint x: 366, startPoint y: 537, endPoint x: 401, endPoint y: 531, distance: 34.8
click at [401, 531] on input "range" at bounding box center [413, 537] width 98 height 13
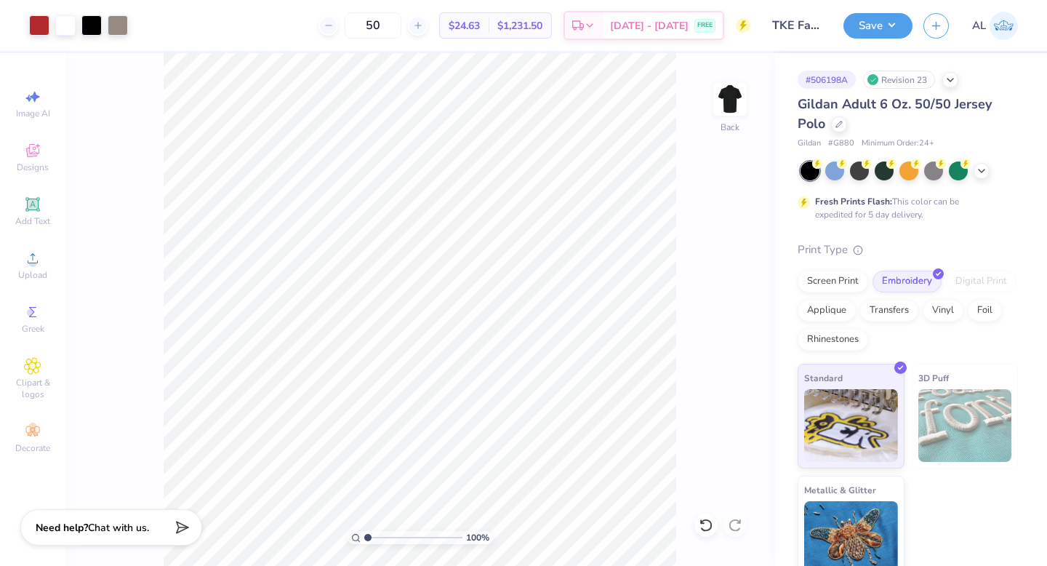
drag, startPoint x: 399, startPoint y: 538, endPoint x: 232, endPoint y: 528, distance: 167.4
type input "1"
click at [364, 531] on input "range" at bounding box center [413, 537] width 98 height 13
click at [896, 23] on button "Save" at bounding box center [877, 23] width 69 height 25
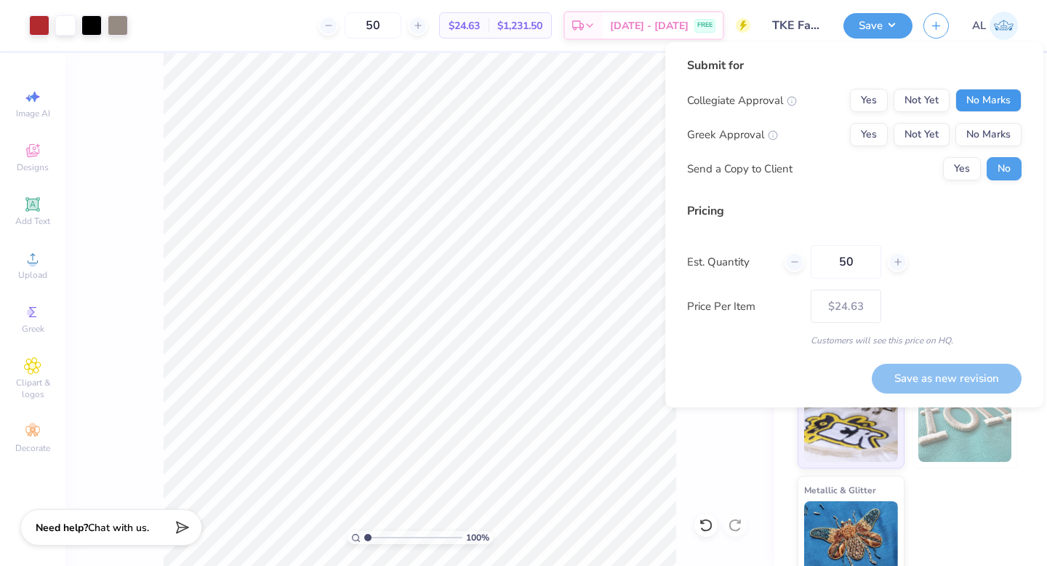
click at [989, 97] on button "No Marks" at bounding box center [988, 100] width 66 height 23
click at [875, 131] on button "Yes" at bounding box center [869, 134] width 38 height 23
click at [936, 381] on button "Save as new revision" at bounding box center [947, 378] width 150 height 30
type input "$24.63"
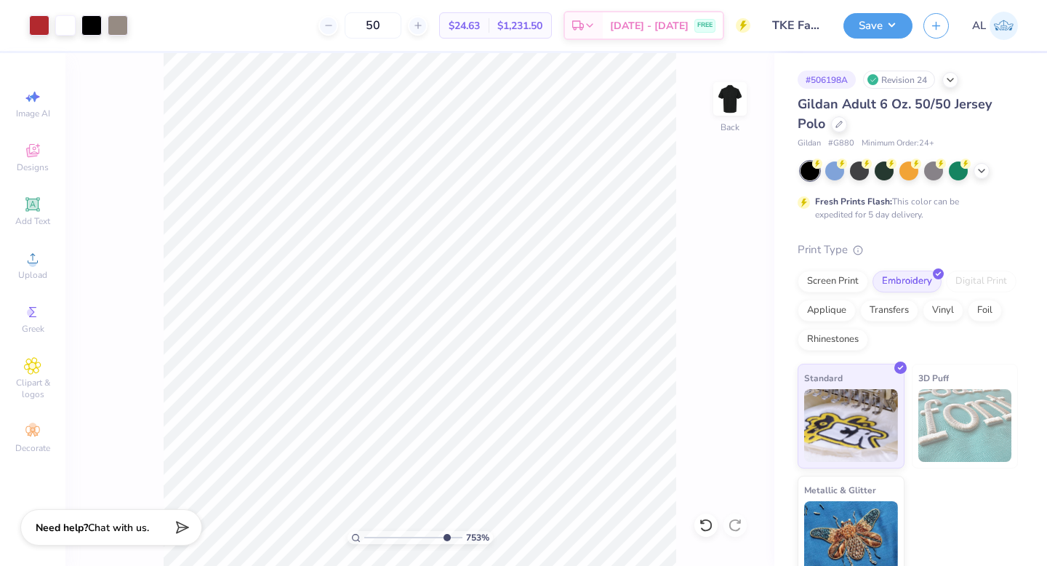
drag, startPoint x: 364, startPoint y: 537, endPoint x: 445, endPoint y: 531, distance: 80.9
type input "8.85"
click at [443, 532] on input "range" at bounding box center [413, 537] width 98 height 13
type input "6.10"
drag, startPoint x: 444, startPoint y: 536, endPoint x: 504, endPoint y: 518, distance: 62.8
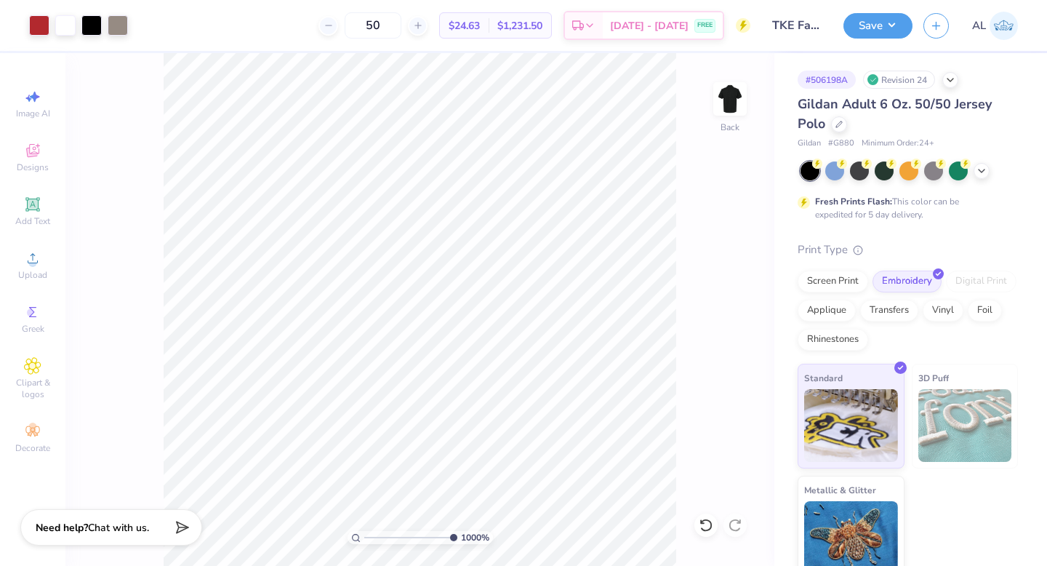
type input "10"
click at [457, 531] on input "range" at bounding box center [410, 537] width 93 height 13
click at [704, 526] on icon at bounding box center [706, 525] width 15 height 15
type input "6.08"
click at [704, 520] on icon at bounding box center [706, 525] width 15 height 15
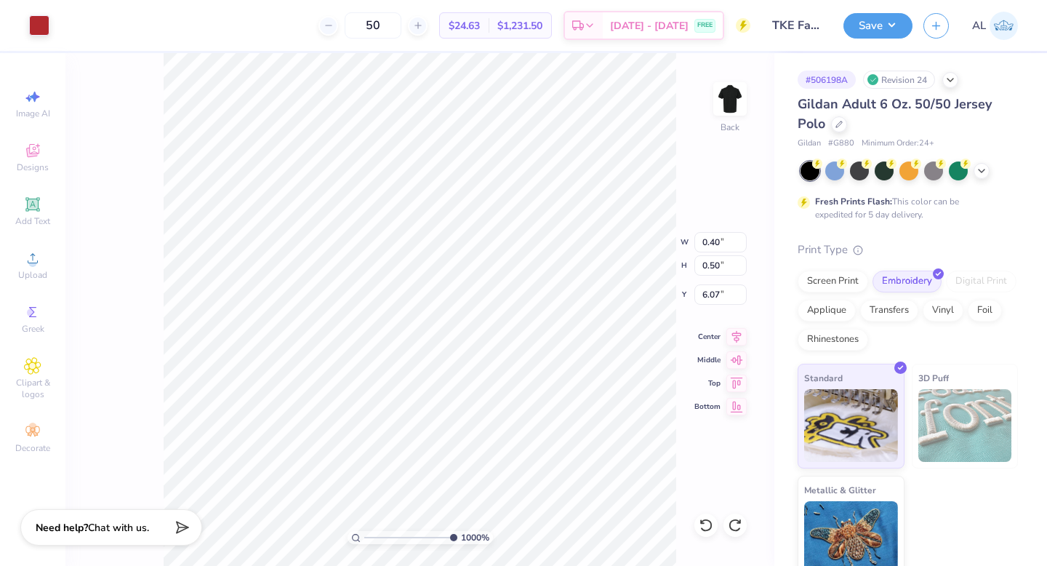
type input "6.08"
drag, startPoint x: 450, startPoint y: 537, endPoint x: 403, endPoint y: 533, distance: 47.4
type input "4.59"
click at [402, 533] on input "range" at bounding box center [413, 537] width 98 height 13
type input "0.38"
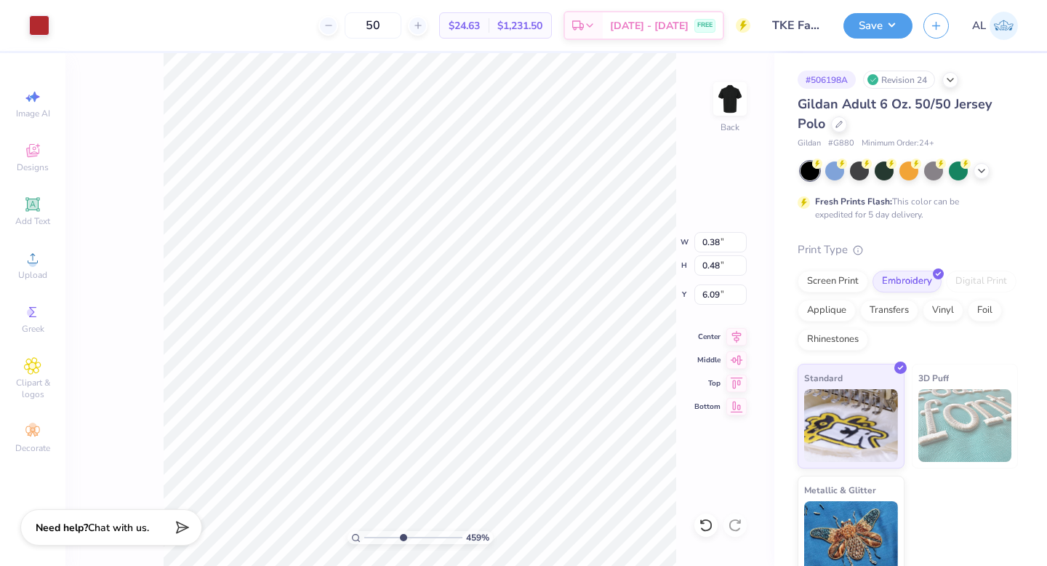
type input "0.48"
type input "6.09"
click at [701, 520] on icon at bounding box center [706, 525] width 15 height 15
type input "0.40"
type input "0.50"
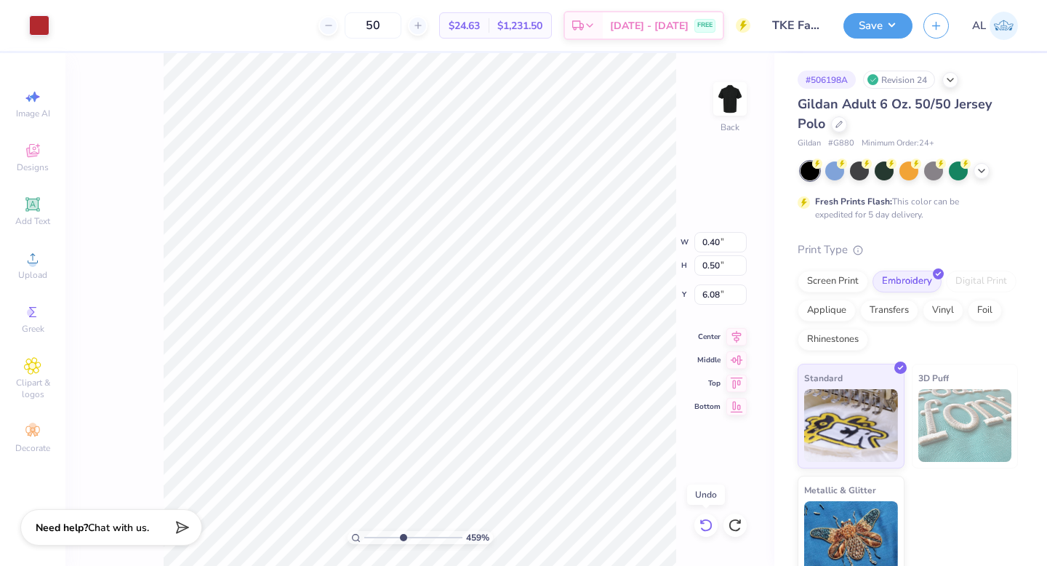
click at [701, 520] on icon at bounding box center [706, 525] width 15 height 15
type input "6.07"
type input "0.38"
type input "0.48"
type input "6.08"
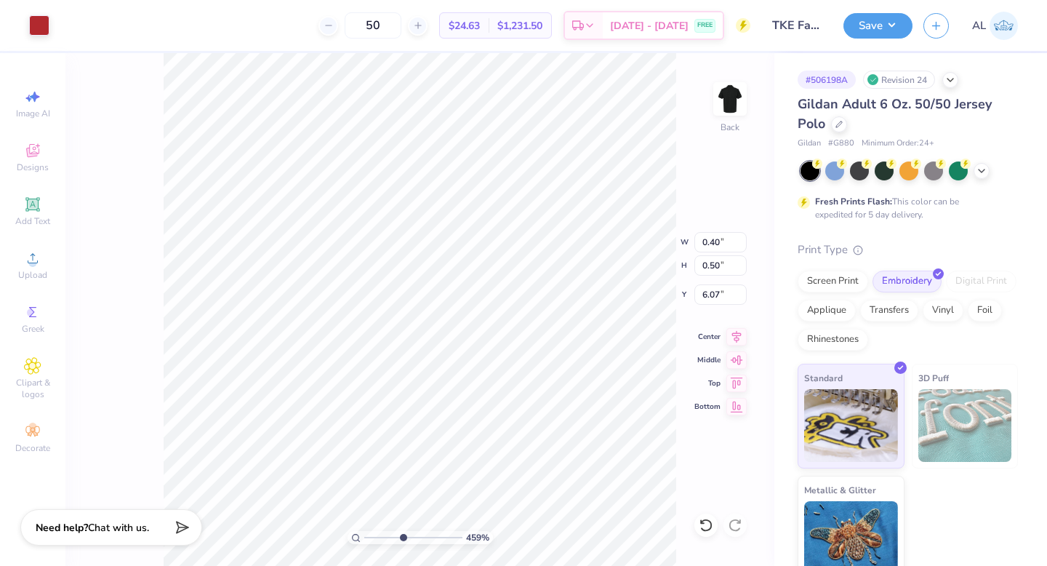
type input "0.40"
type input "0.50"
type input "6.07"
drag, startPoint x: 401, startPoint y: 538, endPoint x: 334, endPoint y: 537, distance: 66.9
type input "1"
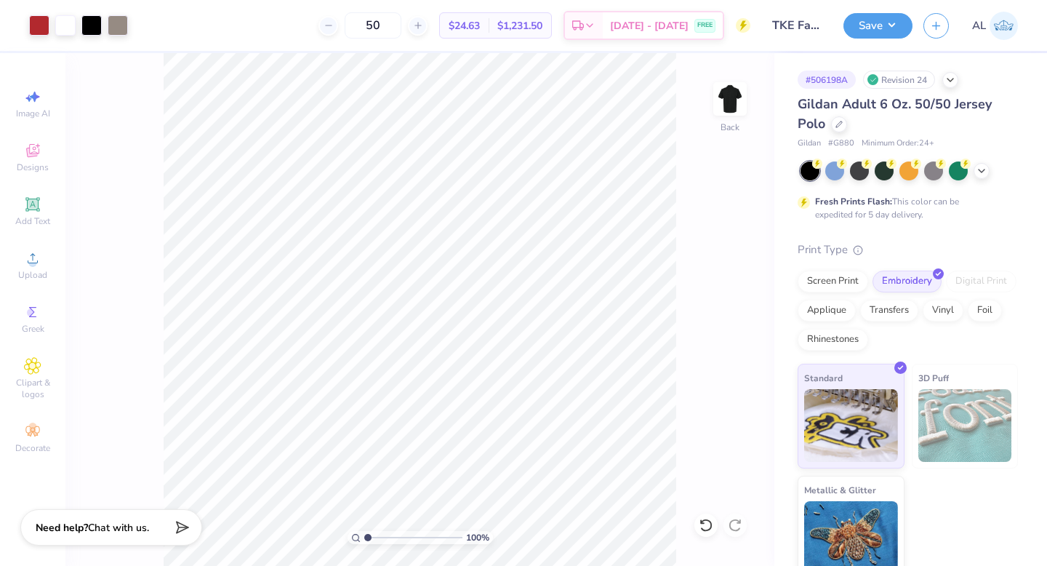
click at [364, 537] on input "range" at bounding box center [413, 537] width 98 height 13
click at [876, 30] on button "Save" at bounding box center [877, 23] width 69 height 25
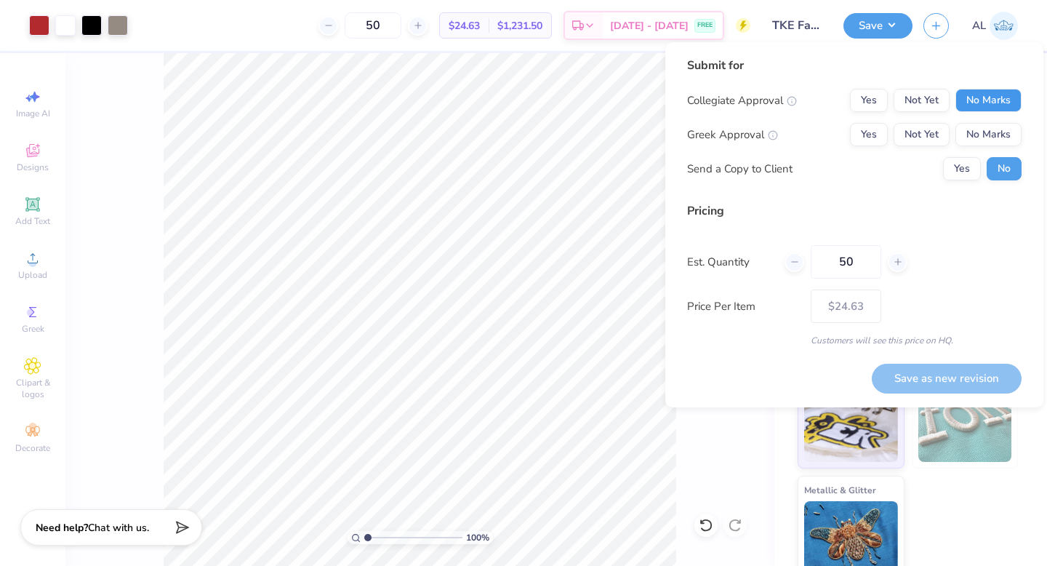
click at [970, 103] on button "No Marks" at bounding box center [988, 100] width 66 height 23
click at [872, 141] on button "Yes" at bounding box center [869, 134] width 38 height 23
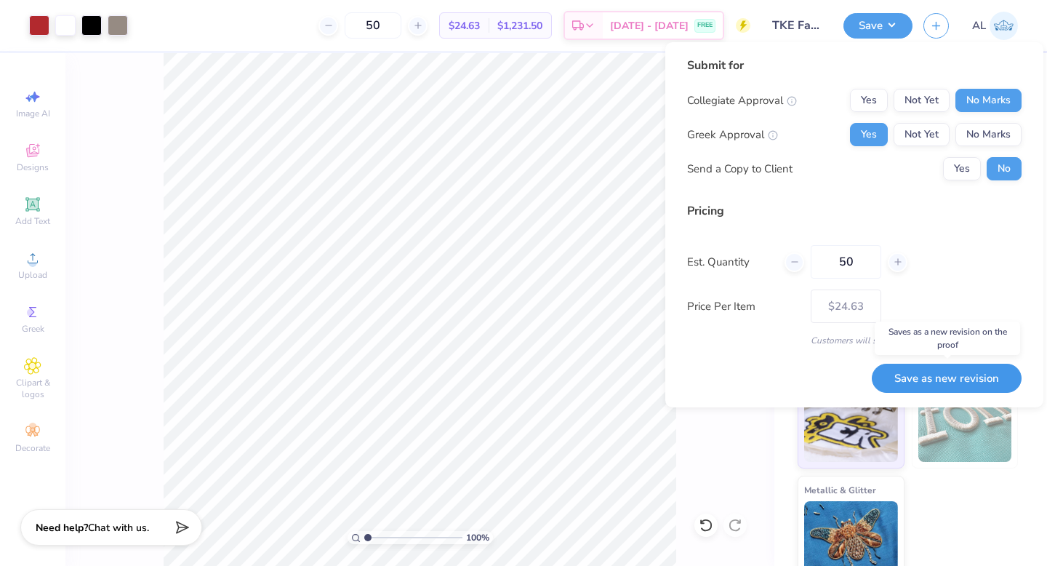
click at [967, 369] on button "Save as new revision" at bounding box center [947, 378] width 150 height 30
type input "$24.63"
